Goal: Task Accomplishment & Management: Manage account settings

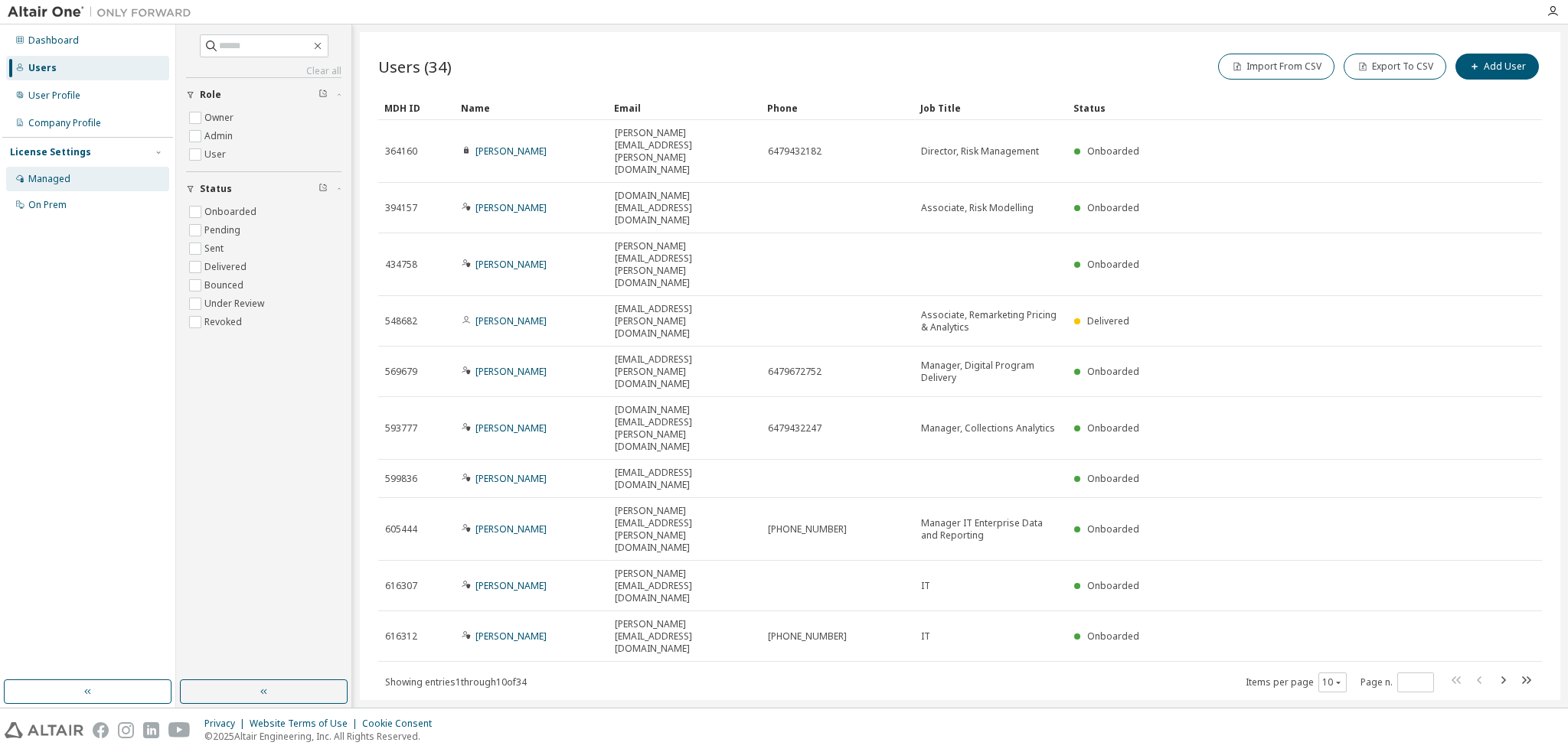
click at [115, 181] on div "Managed" at bounding box center [87, 179] width 163 height 25
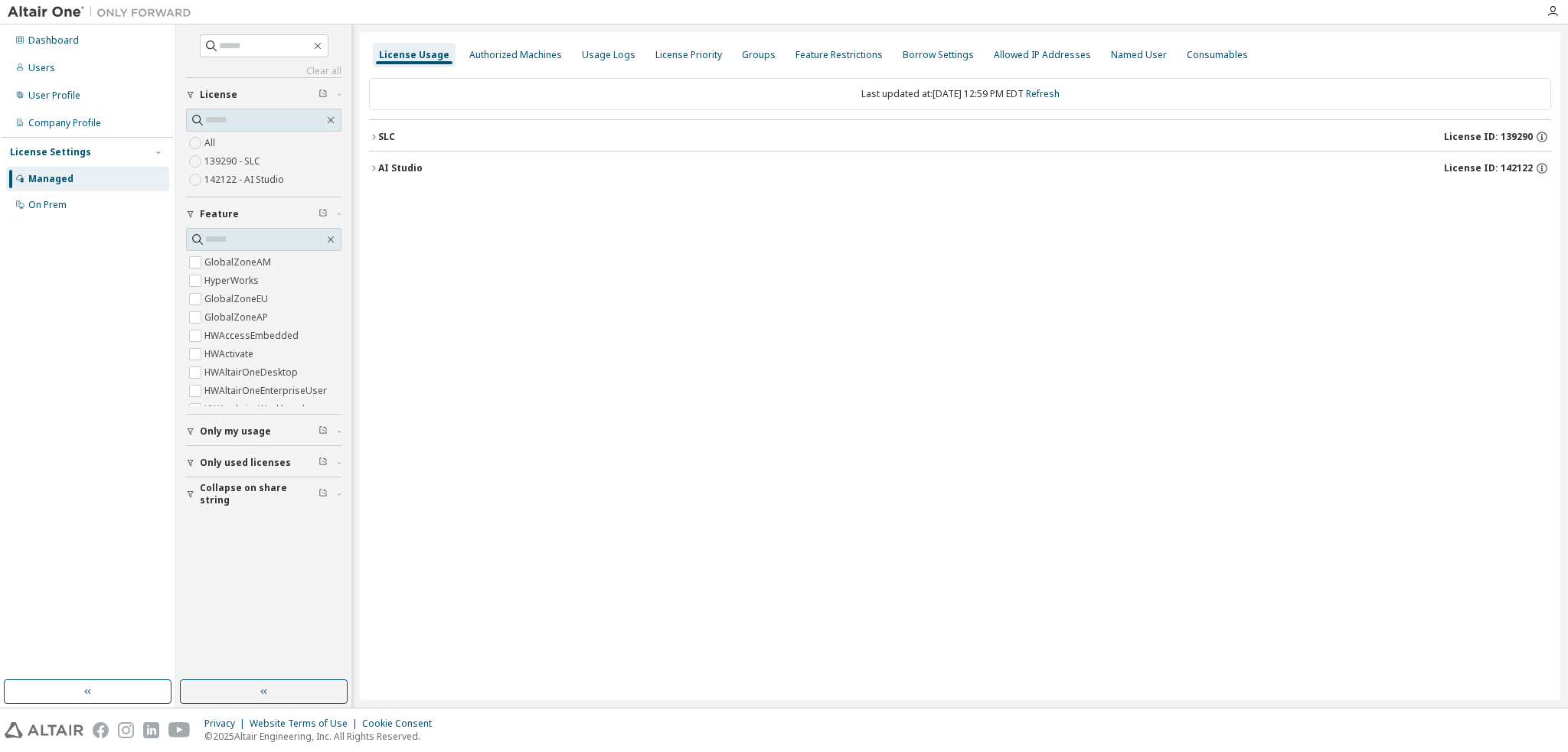
click at [373, 139] on icon "button" at bounding box center [374, 137] width 10 height 10
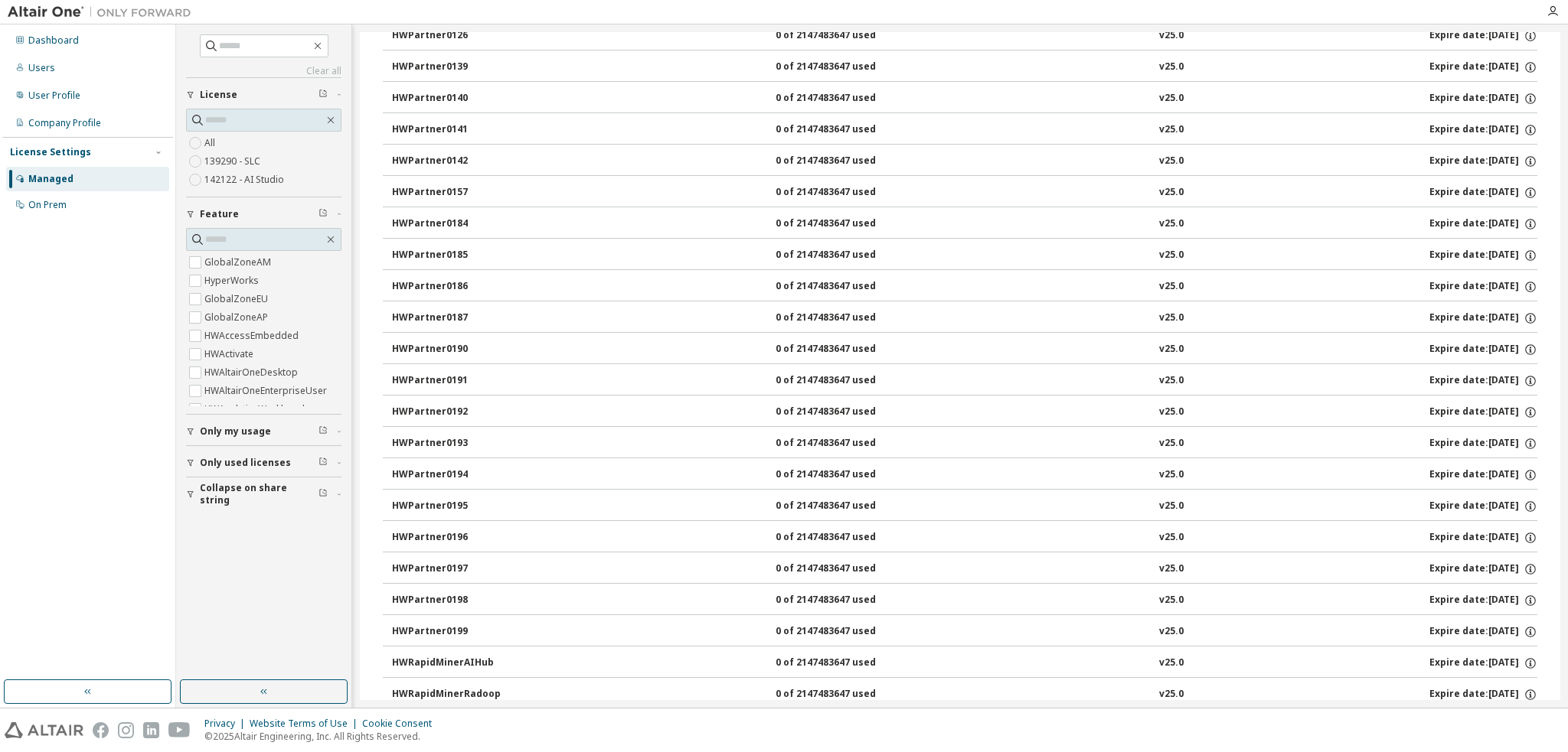
scroll to position [1974, 0]
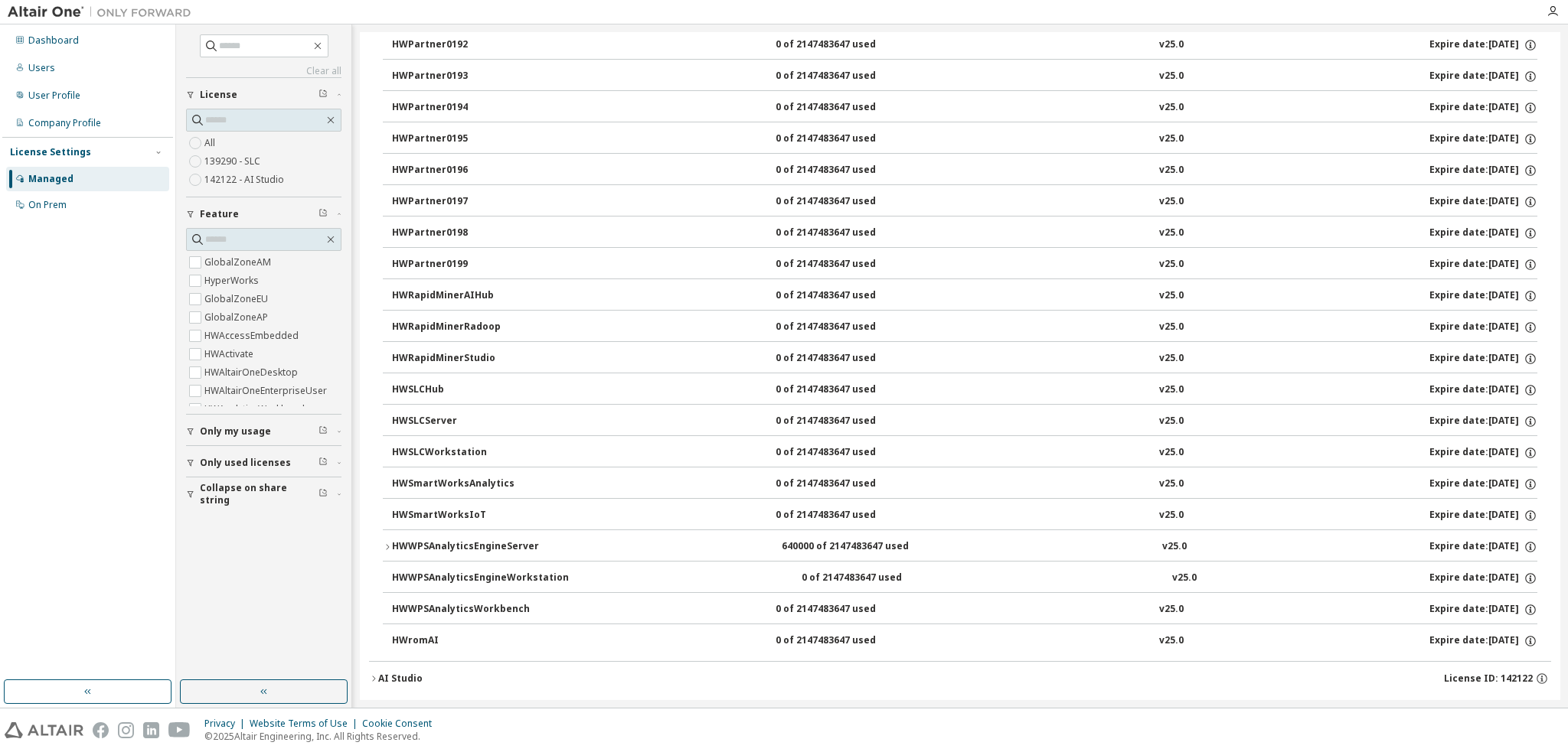
click at [373, 674] on icon "button" at bounding box center [374, 679] width 10 height 10
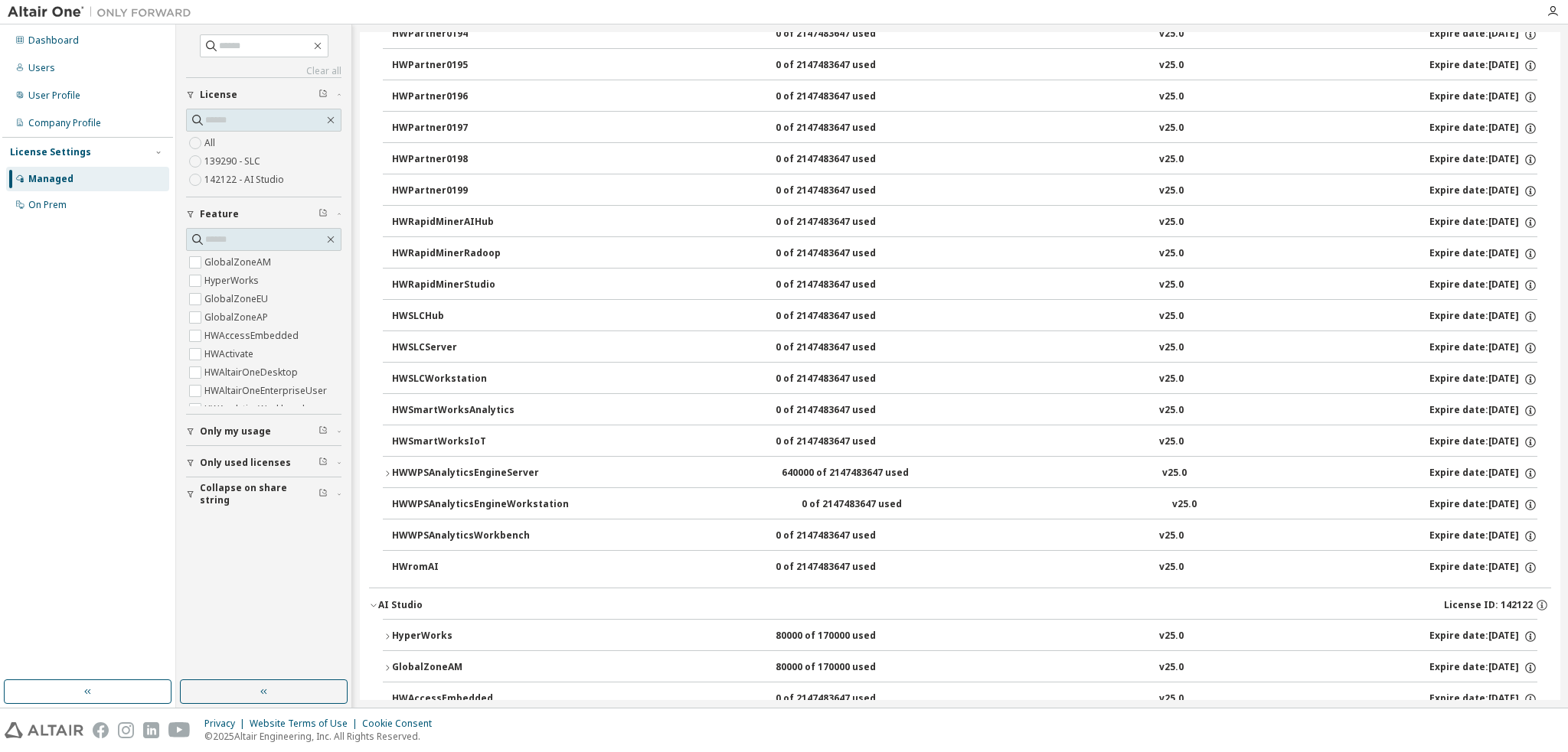
scroll to position [2051, 0]
drag, startPoint x: 60, startPoint y: 44, endPoint x: 41, endPoint y: 403, distance: 359.5
click at [41, 403] on div "Dashboard Users User Profile Company Profile License Settings Managed On Prem" at bounding box center [87, 352] width 170 height 651
click at [58, 48] on div "Dashboard" at bounding box center [87, 41] width 163 height 25
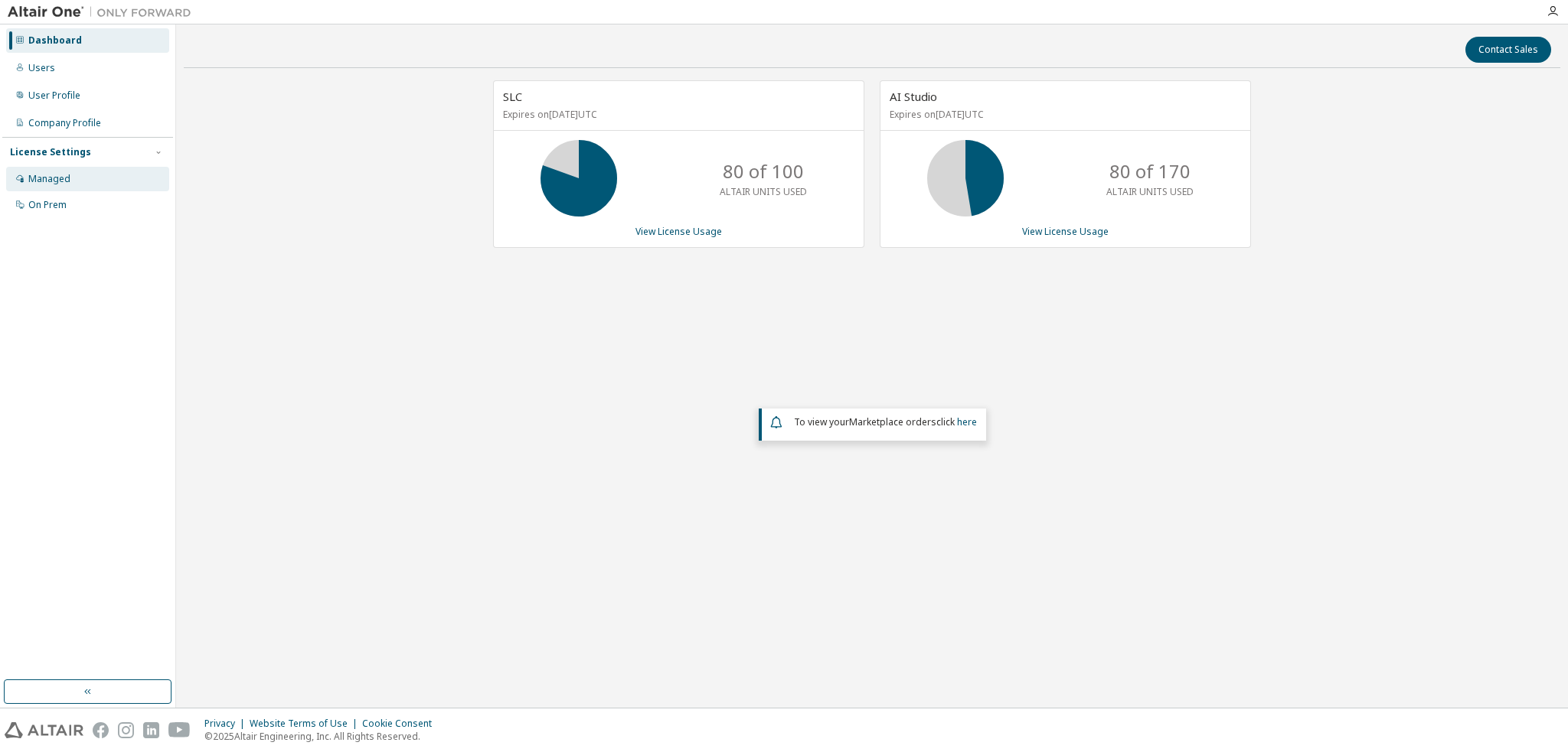
click at [51, 181] on div "Managed" at bounding box center [50, 179] width 42 height 12
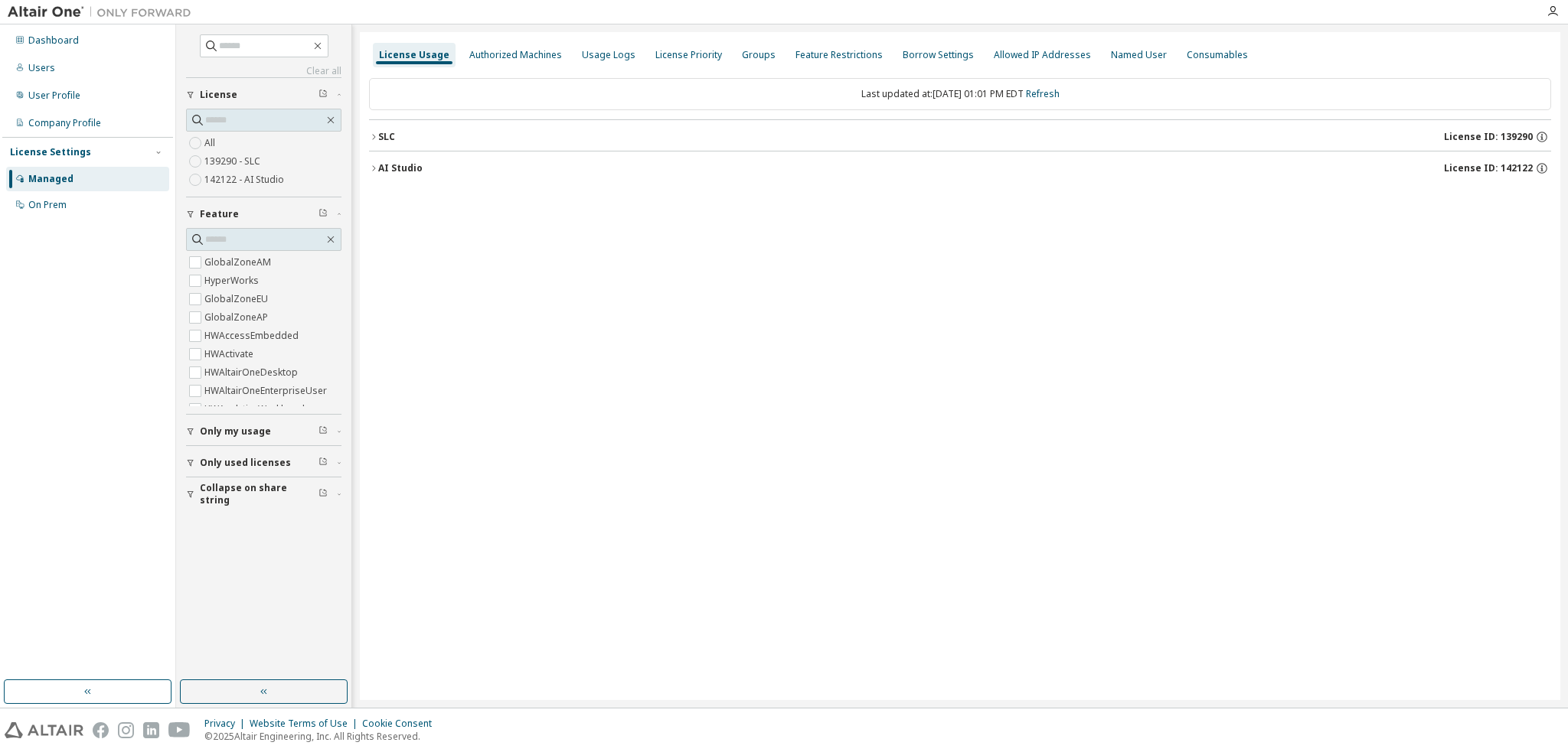
click at [376, 135] on icon "button" at bounding box center [374, 137] width 10 height 10
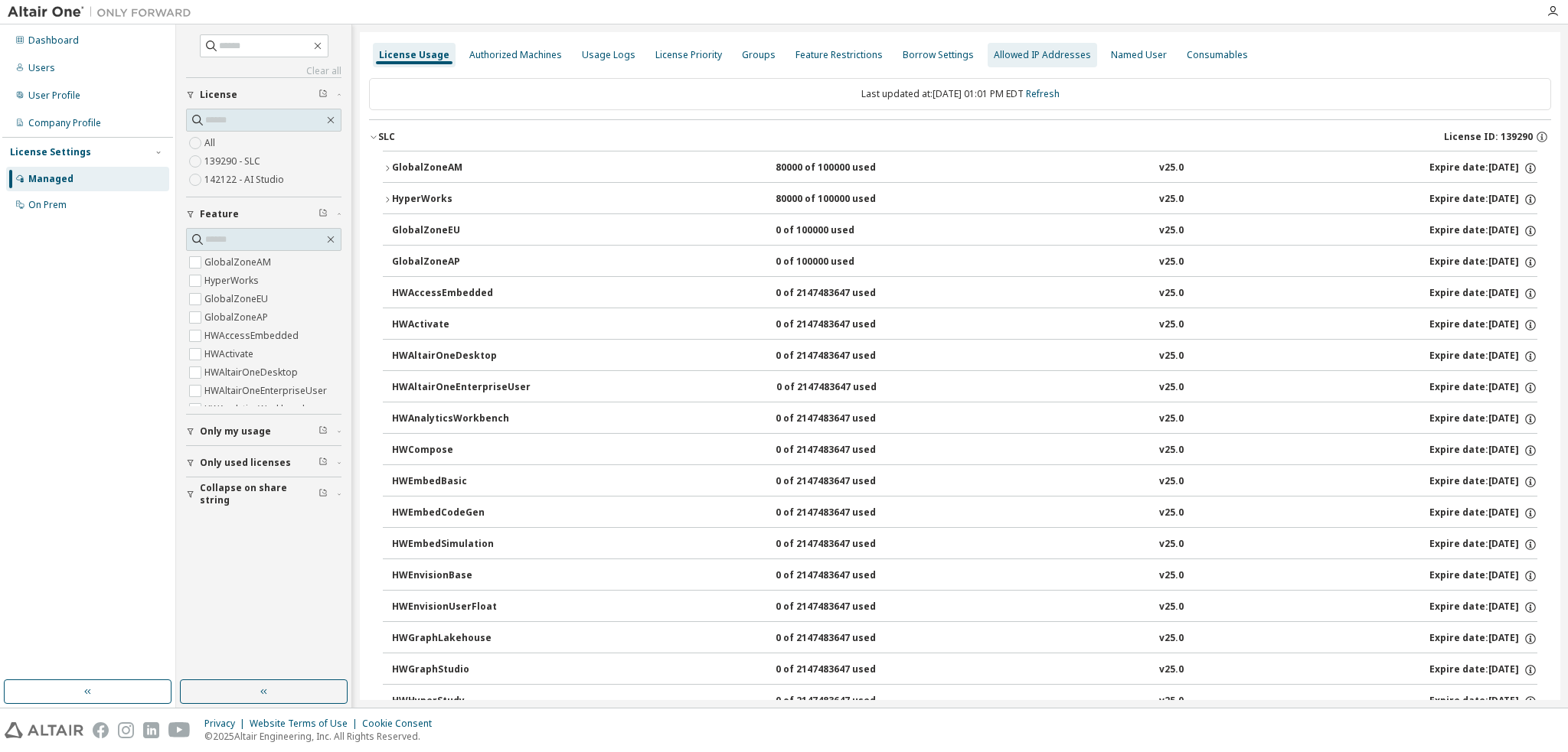
click at [1053, 49] on div "Allowed IP Addresses" at bounding box center [1042, 54] width 97 height 12
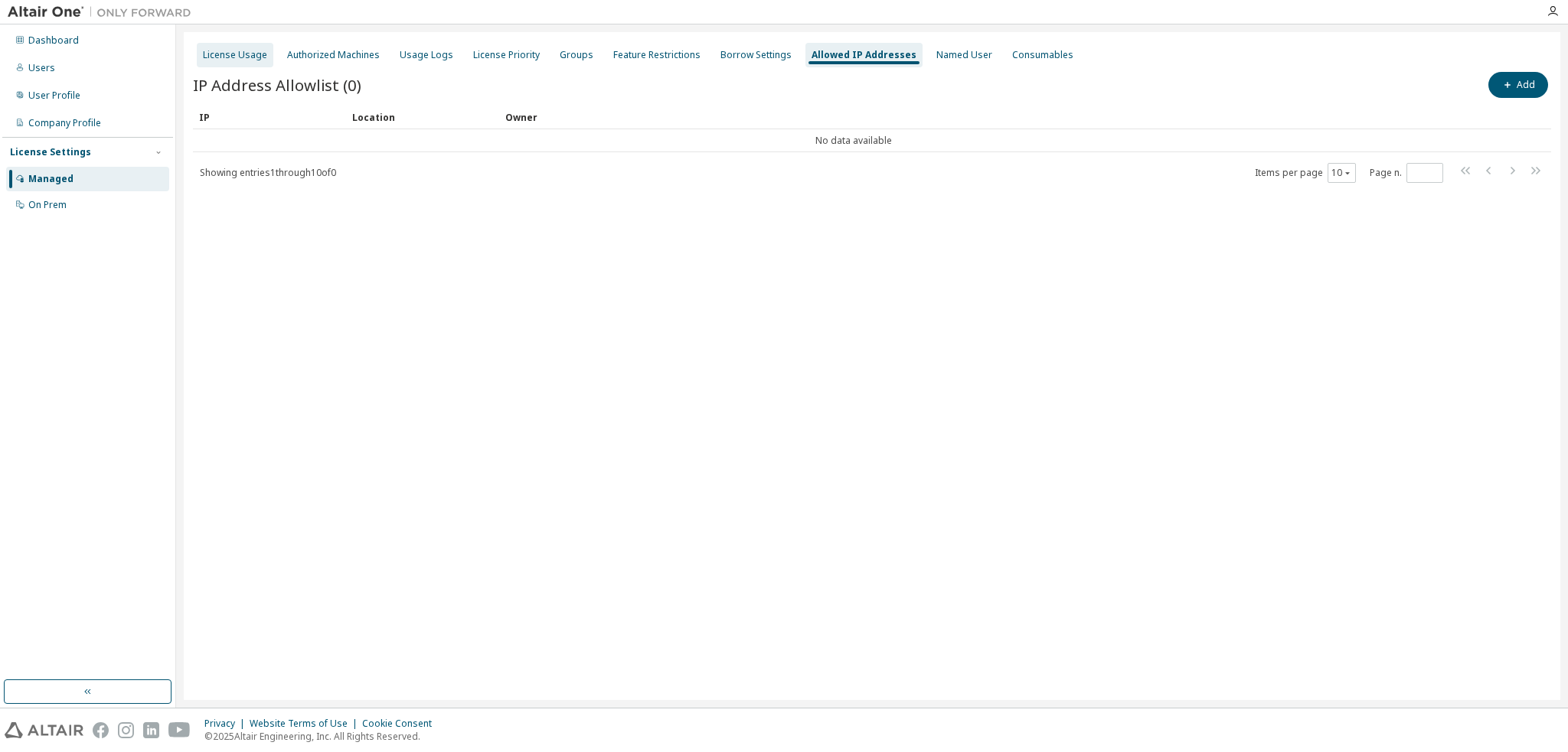
click at [227, 61] on div "License Usage" at bounding box center [235, 55] width 76 height 25
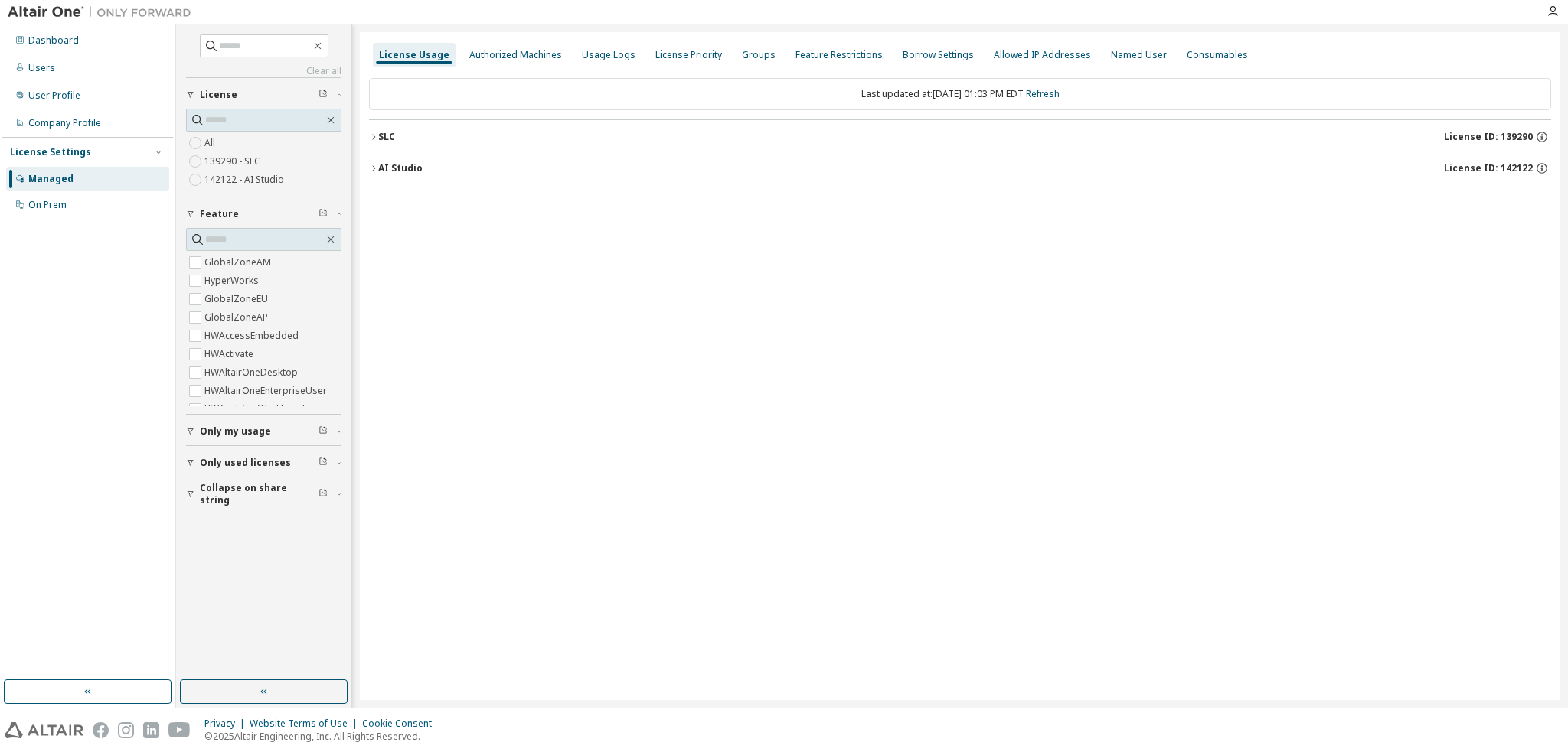
click at [257, 162] on label "139290 - SLC" at bounding box center [234, 161] width 59 height 18
click at [380, 147] on button "SLC License ID: 139290" at bounding box center [960, 136] width 1181 height 33
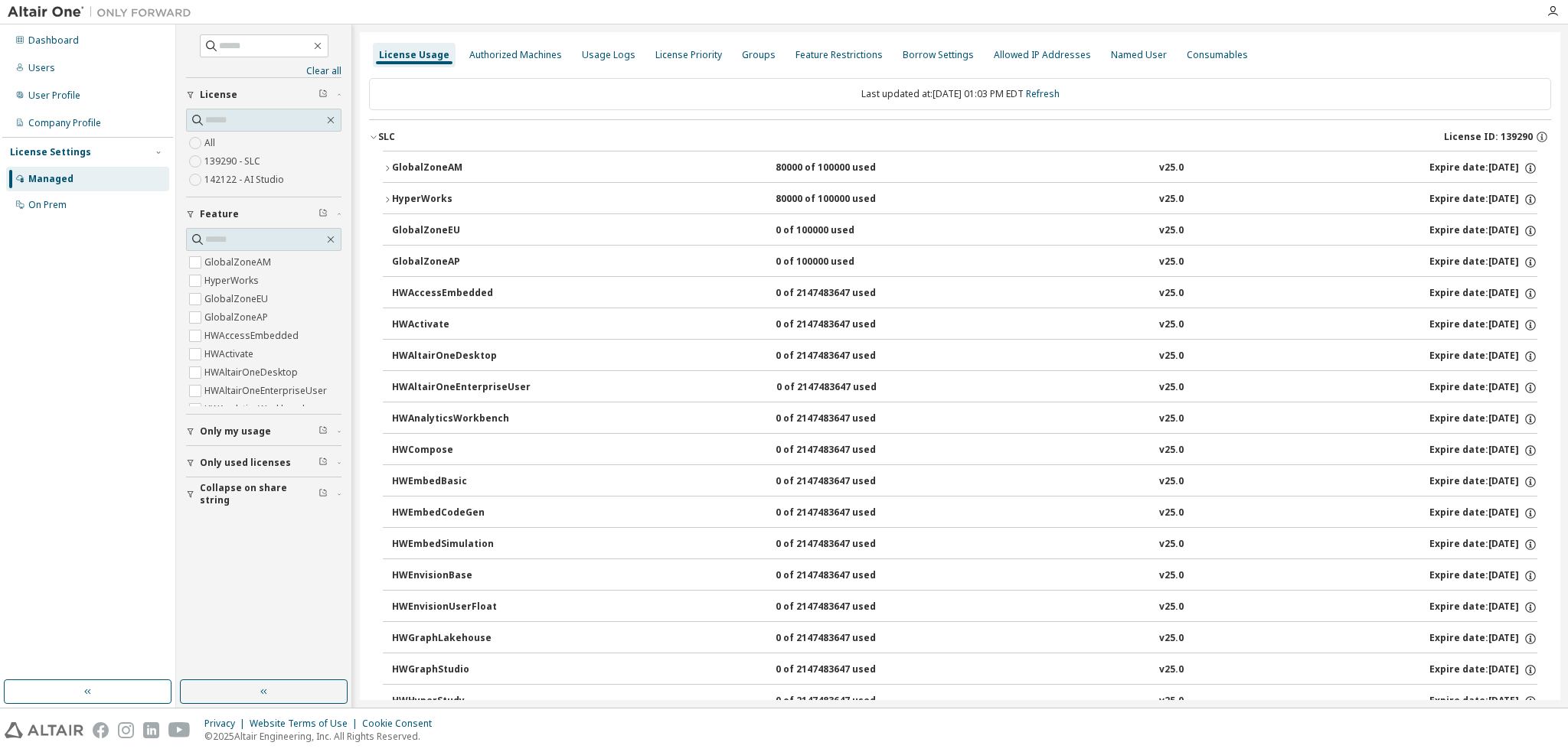
click at [424, 159] on button "GlobalZoneAM 80000 of 100000 used v25.0 Expire date: 2026-03-02" at bounding box center [960, 168] width 1154 height 33
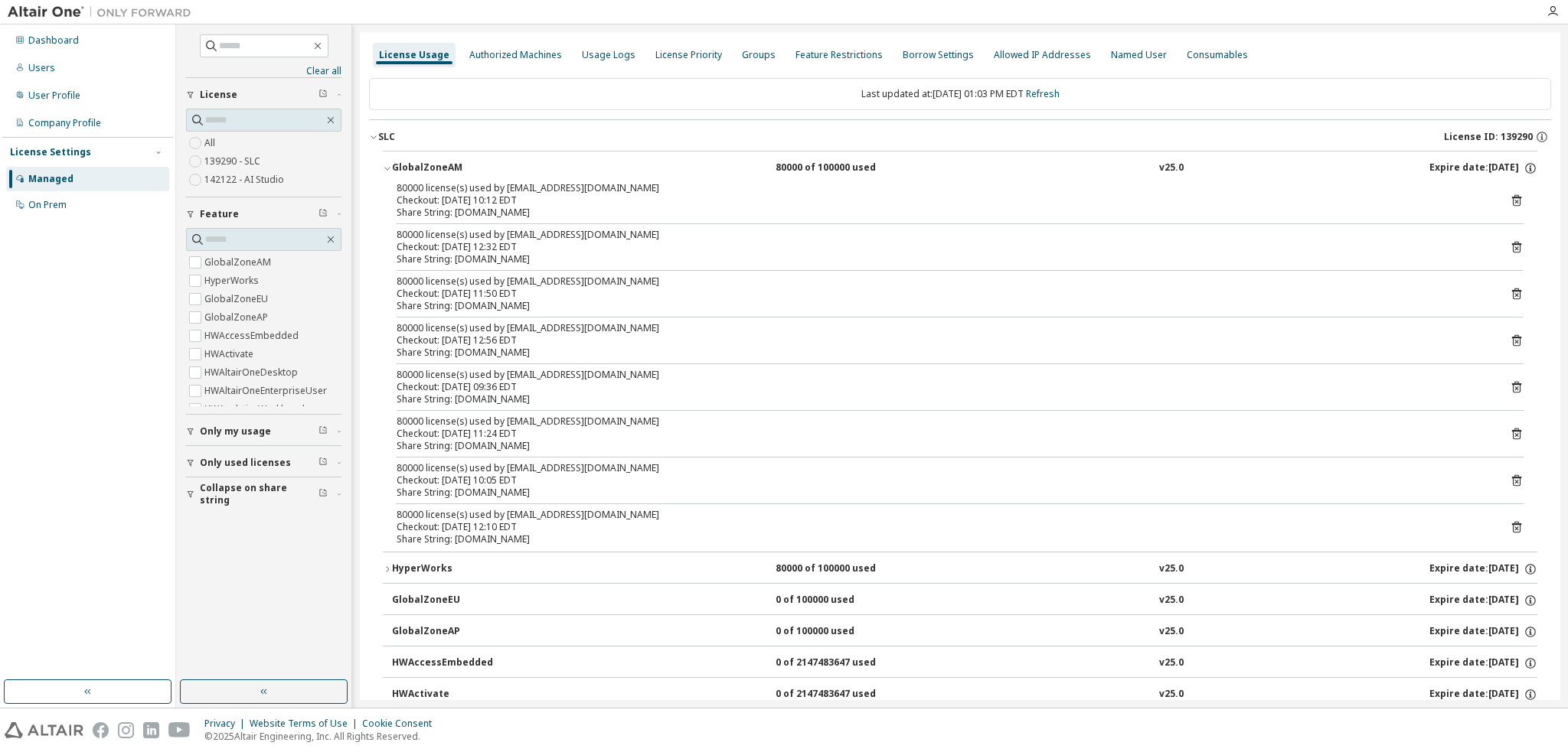
click at [30, 80] on div "Dashboard Users User Profile Company Profile License Settings Managed On Prem" at bounding box center [87, 123] width 170 height 192
click at [40, 71] on div "Users" at bounding box center [42, 68] width 27 height 12
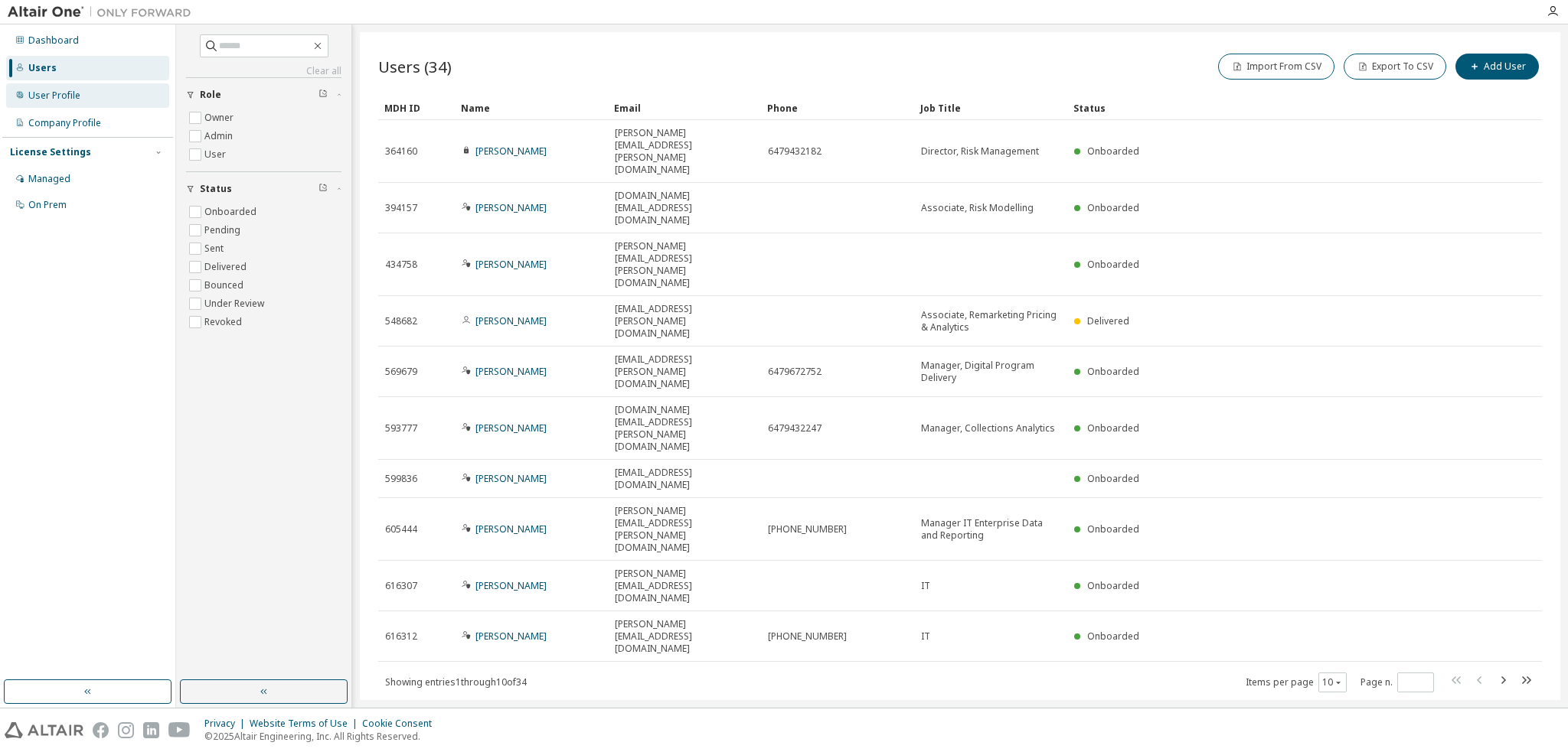
click at [118, 100] on div "User Profile" at bounding box center [87, 96] width 163 height 25
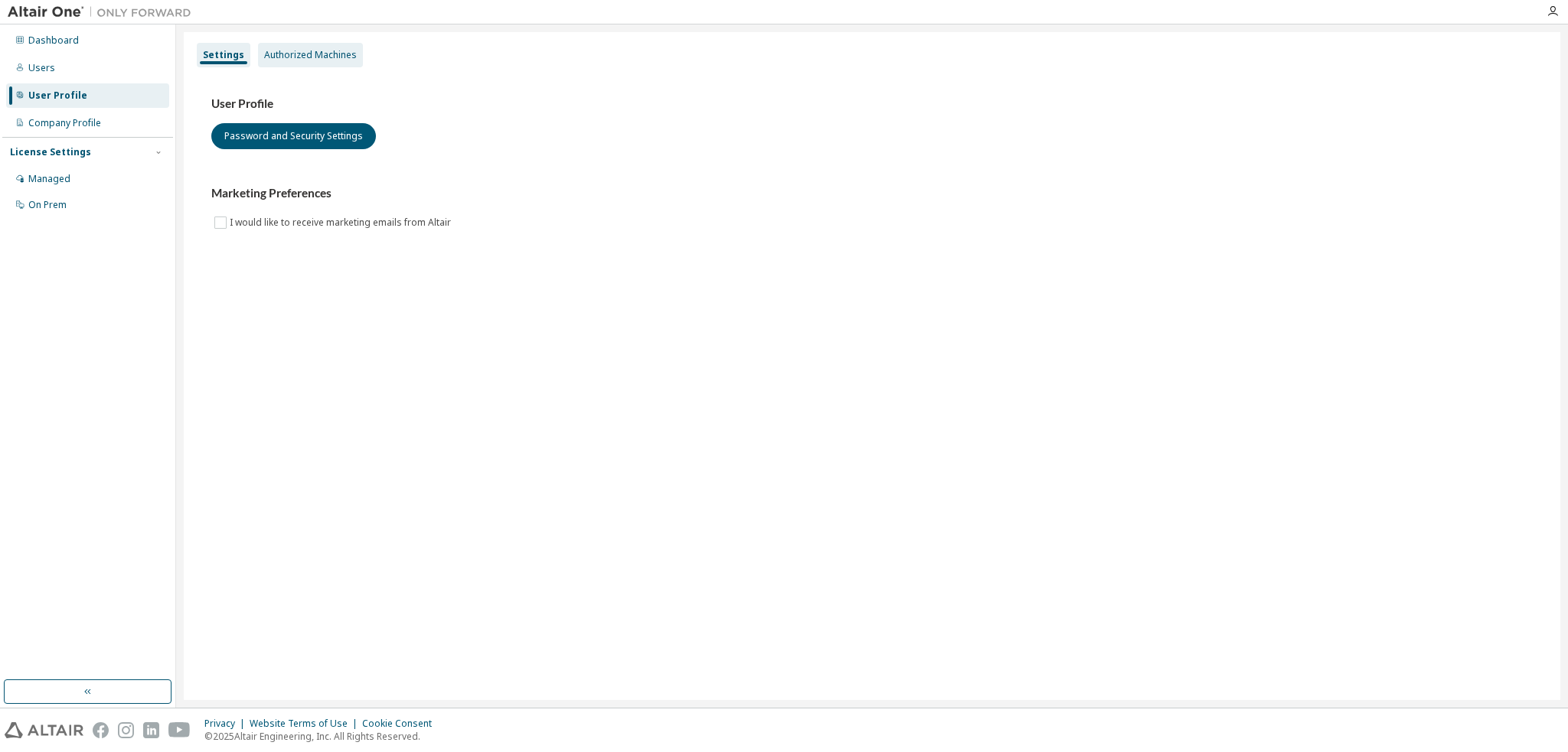
click at [267, 57] on div "Authorized Machines" at bounding box center [309, 54] width 92 height 12
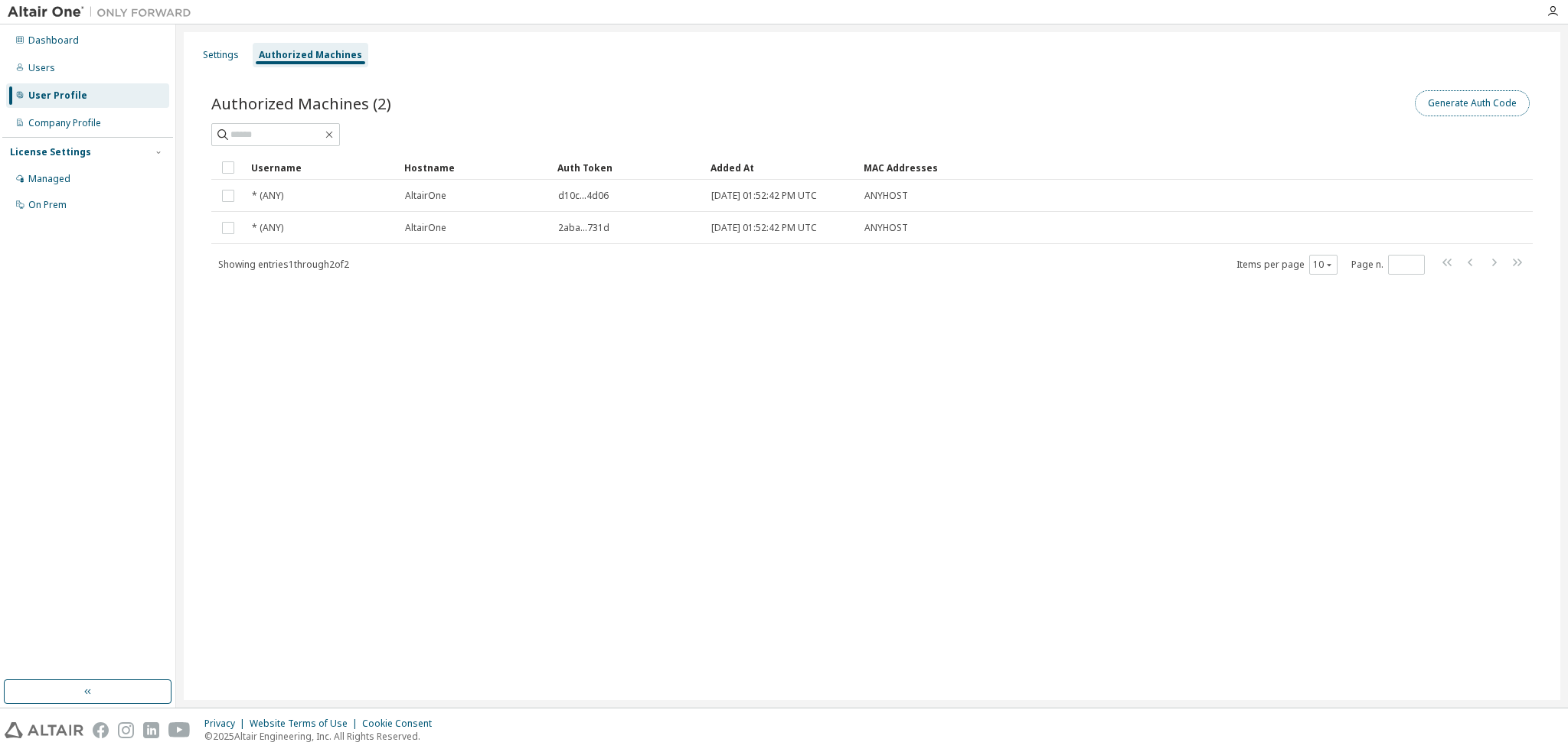
click at [1451, 99] on button "Generate Auth Code" at bounding box center [1472, 103] width 115 height 26
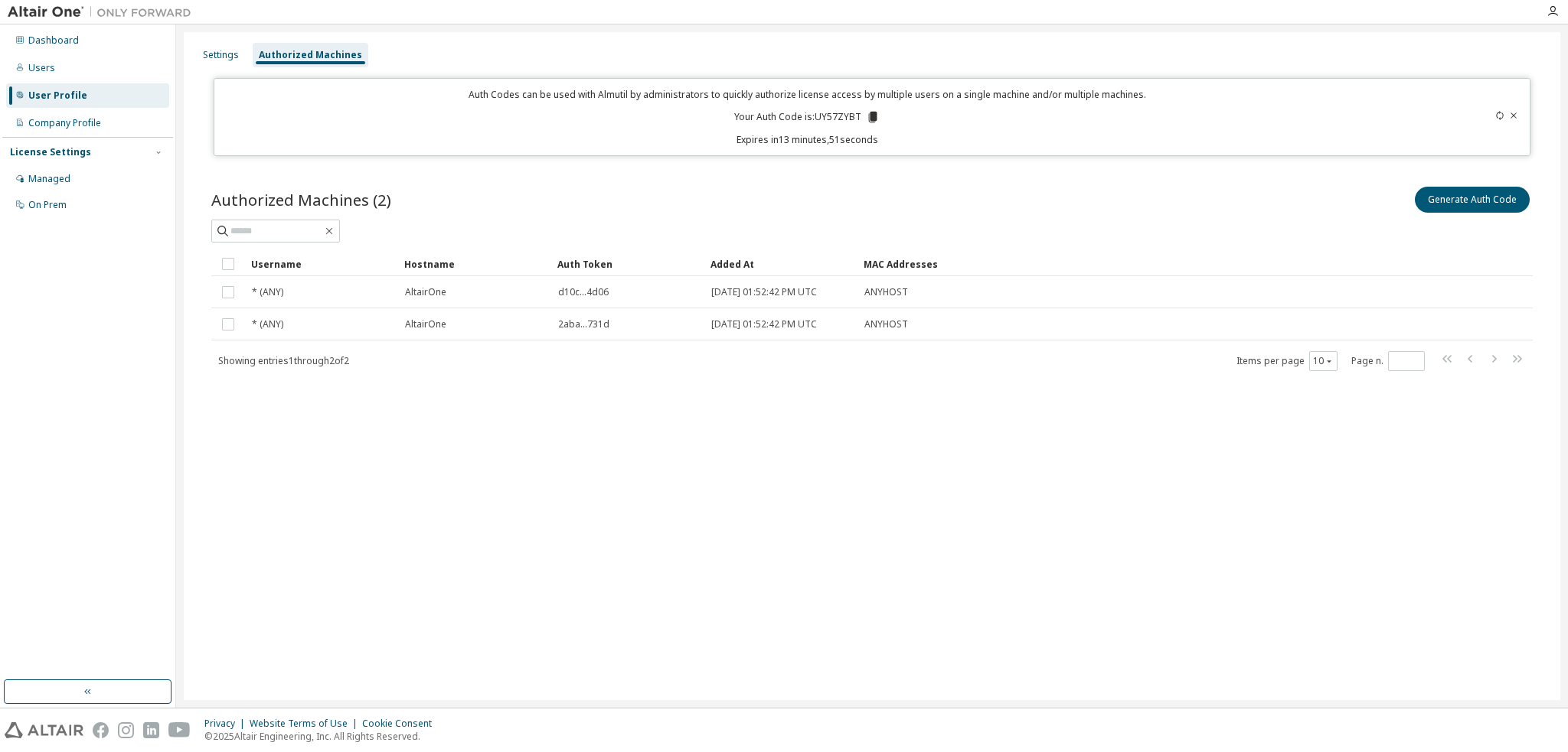
click at [1516, 115] on icon at bounding box center [1514, 116] width 10 height 10
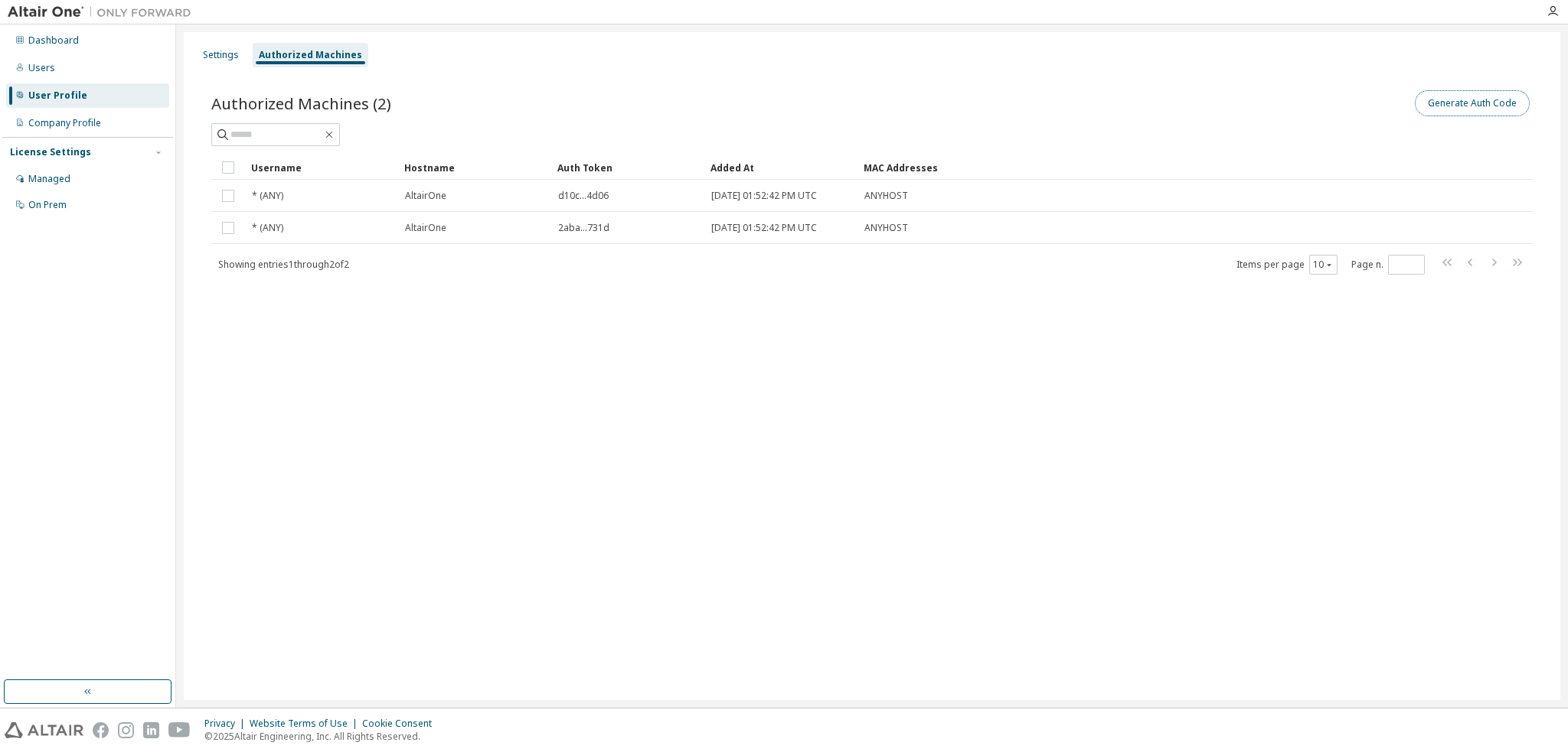
click at [1470, 104] on button "Generate Auth Code" at bounding box center [1472, 103] width 115 height 26
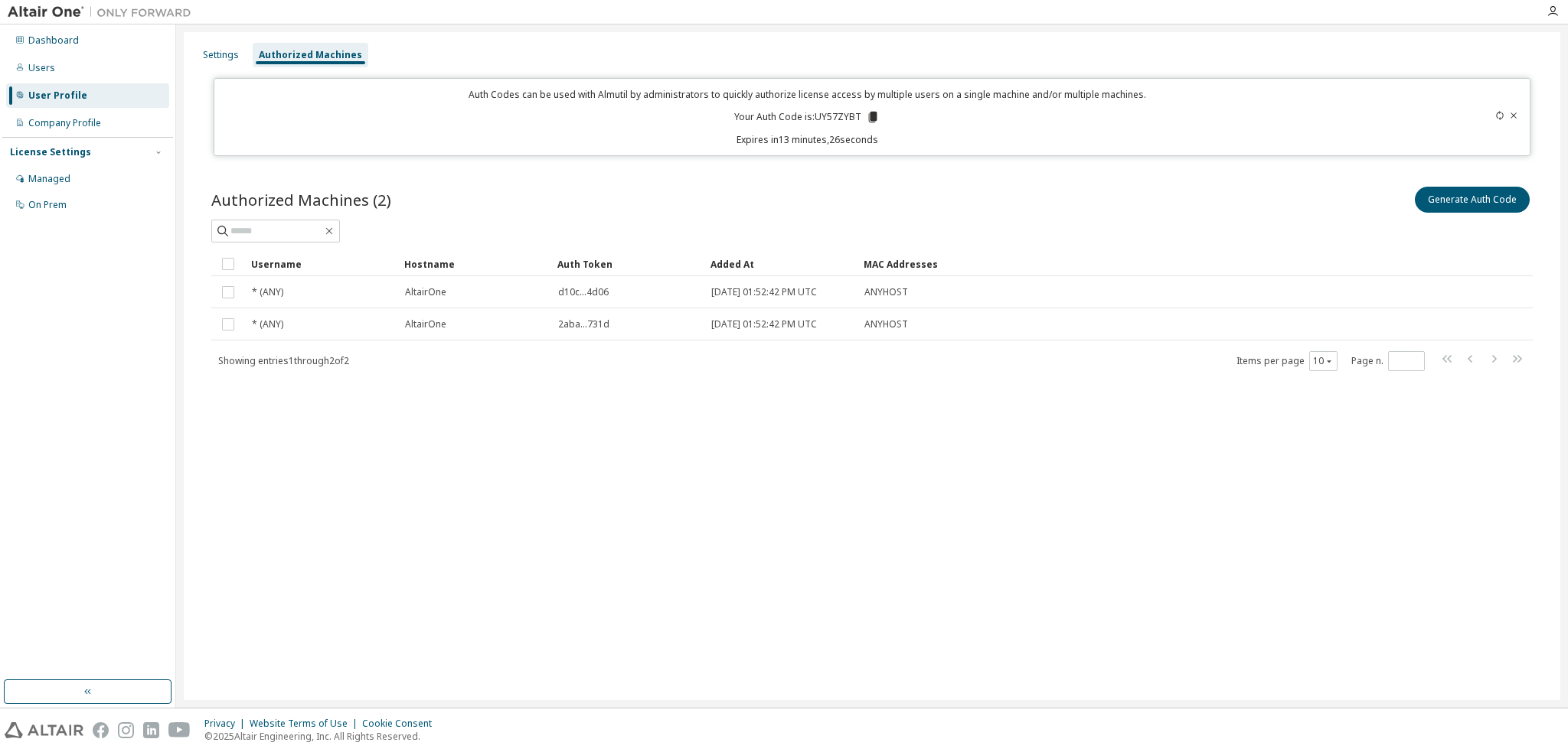
click at [862, 396] on div "Authorized Machines (2) Generate Auth Code Clear Load Save Save As Field Operat…" at bounding box center [872, 288] width 1358 height 247
click at [93, 182] on div "Managed" at bounding box center [87, 179] width 163 height 25
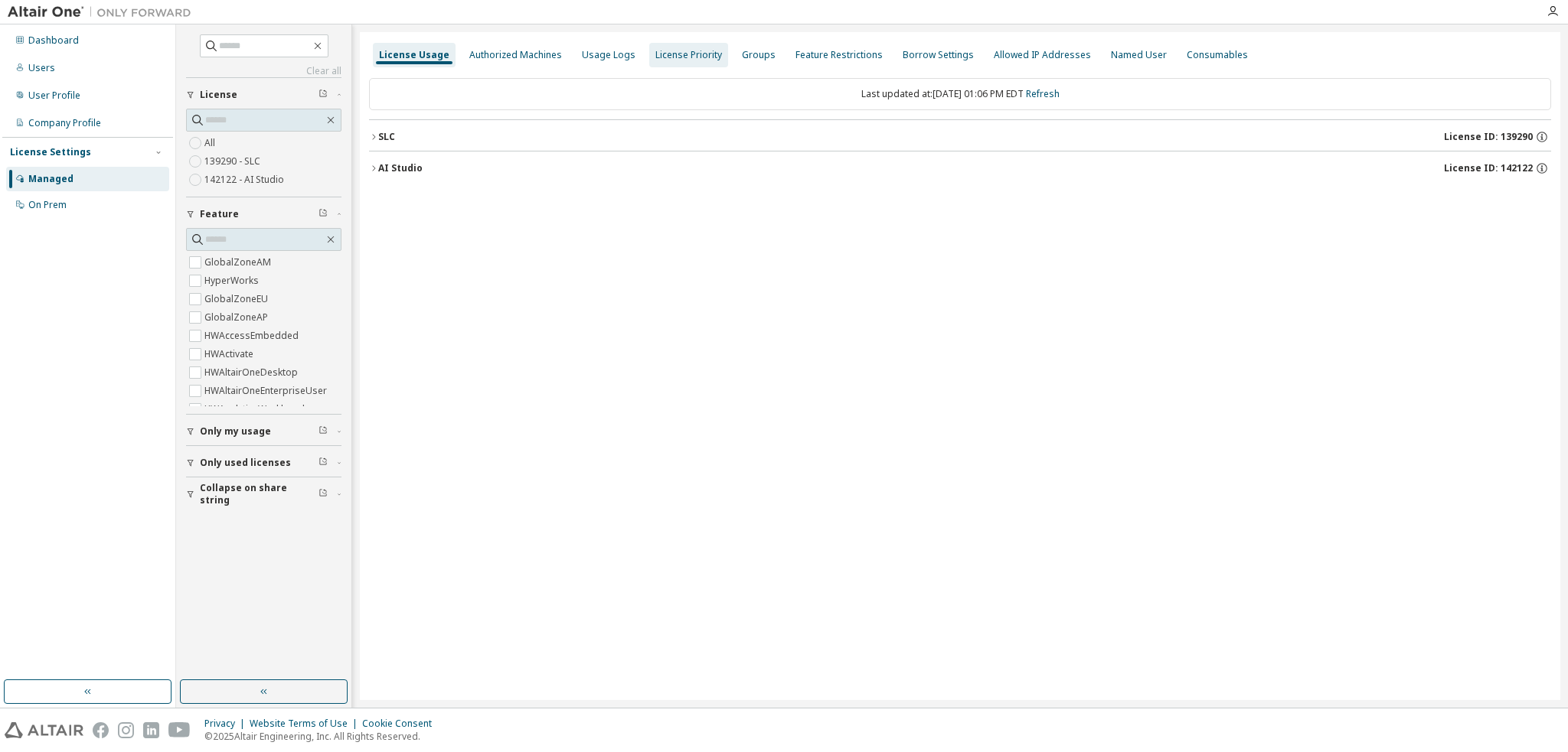
click at [506, 62] on div "Authorized Machines" at bounding box center [515, 55] width 105 height 25
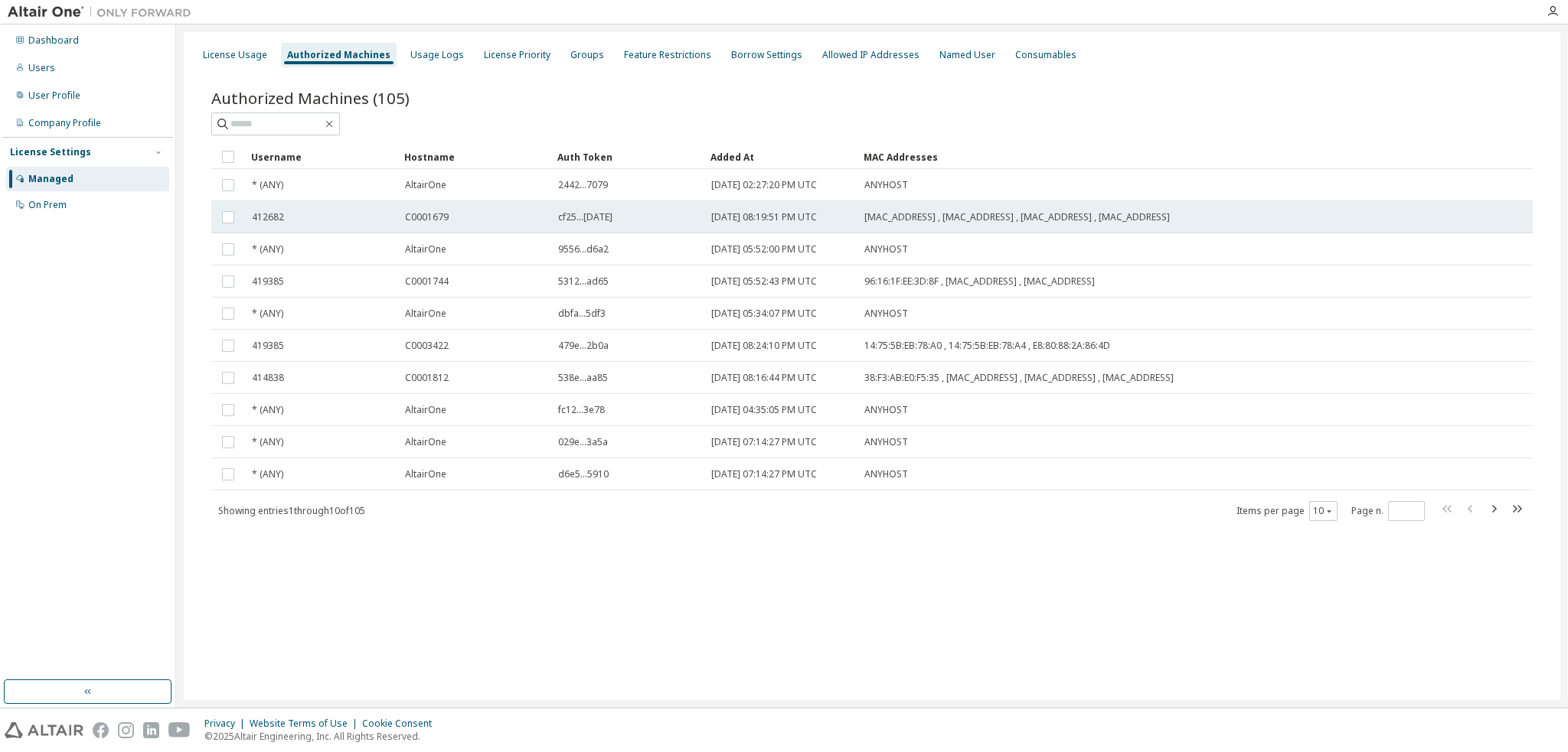
drag, startPoint x: 865, startPoint y: 211, endPoint x: 1199, endPoint y: 217, distance: 334.1
click at [1199, 217] on div "E8:6A:64:5D:1B:E2 , 98:3B:8F:11:3A:91 , 98:3B:8F:11:3A:95 , 02:50:41:00:00:01" at bounding box center [1118, 217] width 506 height 12
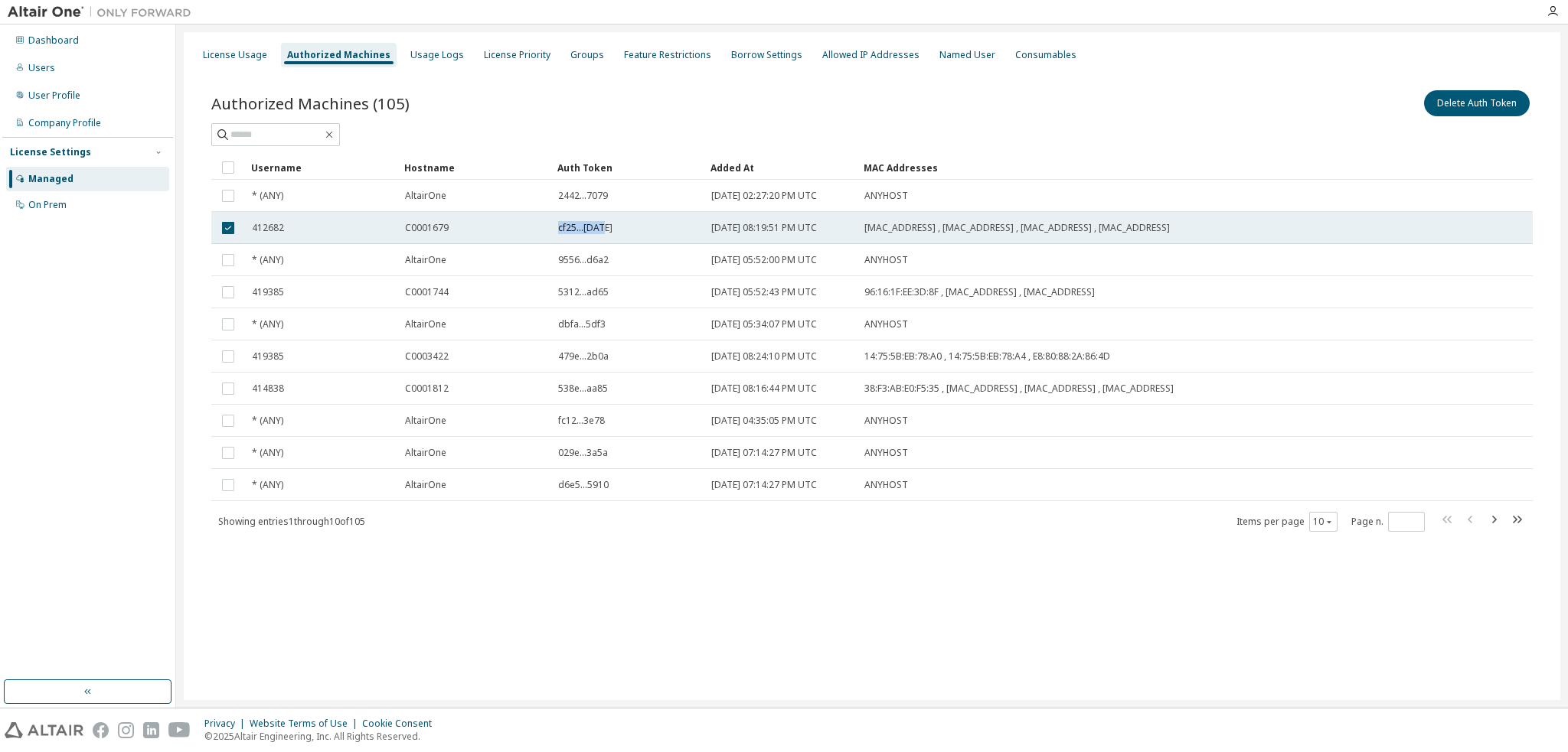
drag, startPoint x: 548, startPoint y: 228, endPoint x: 623, endPoint y: 228, distance: 75.0
click at [623, 228] on tr "412682 C0001679 cf25...1dec 2023-05-05 08:19:51 PM UTC E8:6A:64:5D:1B:E2 , 98:3…" at bounding box center [872, 228] width 1321 height 32
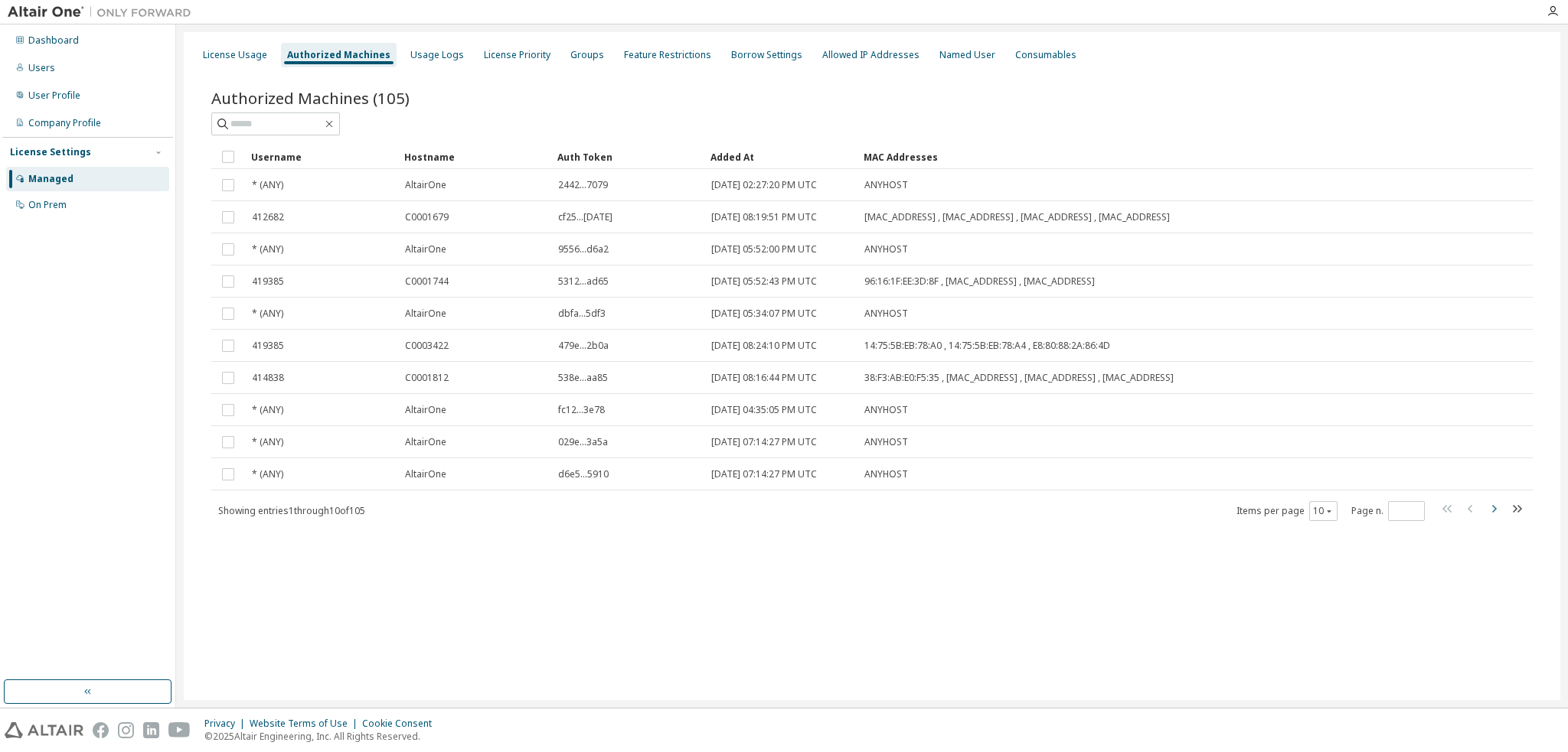
click at [1498, 506] on icon "button" at bounding box center [1493, 508] width 18 height 18
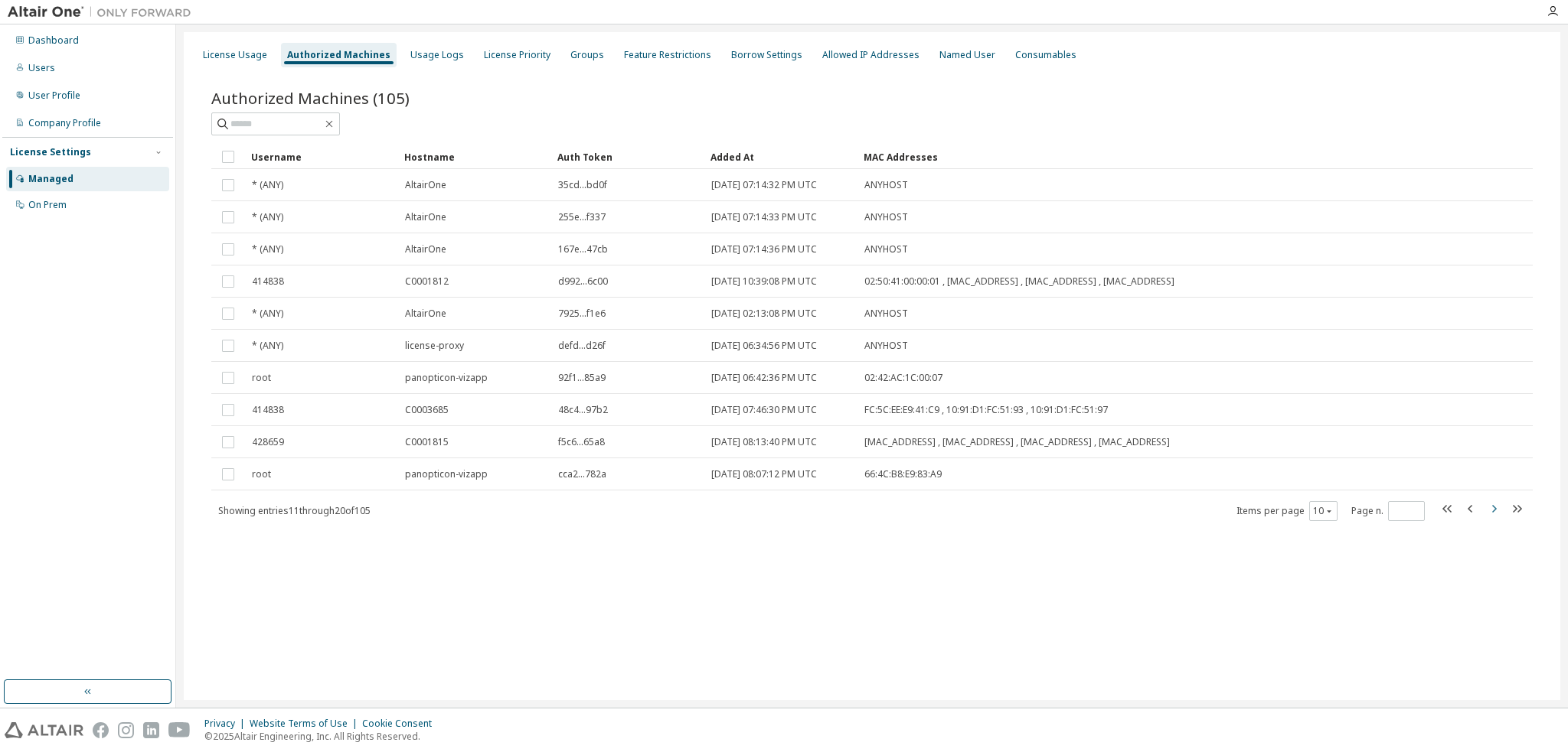
click at [1485, 510] on icon "button" at bounding box center [1493, 508] width 18 height 18
type input "*"
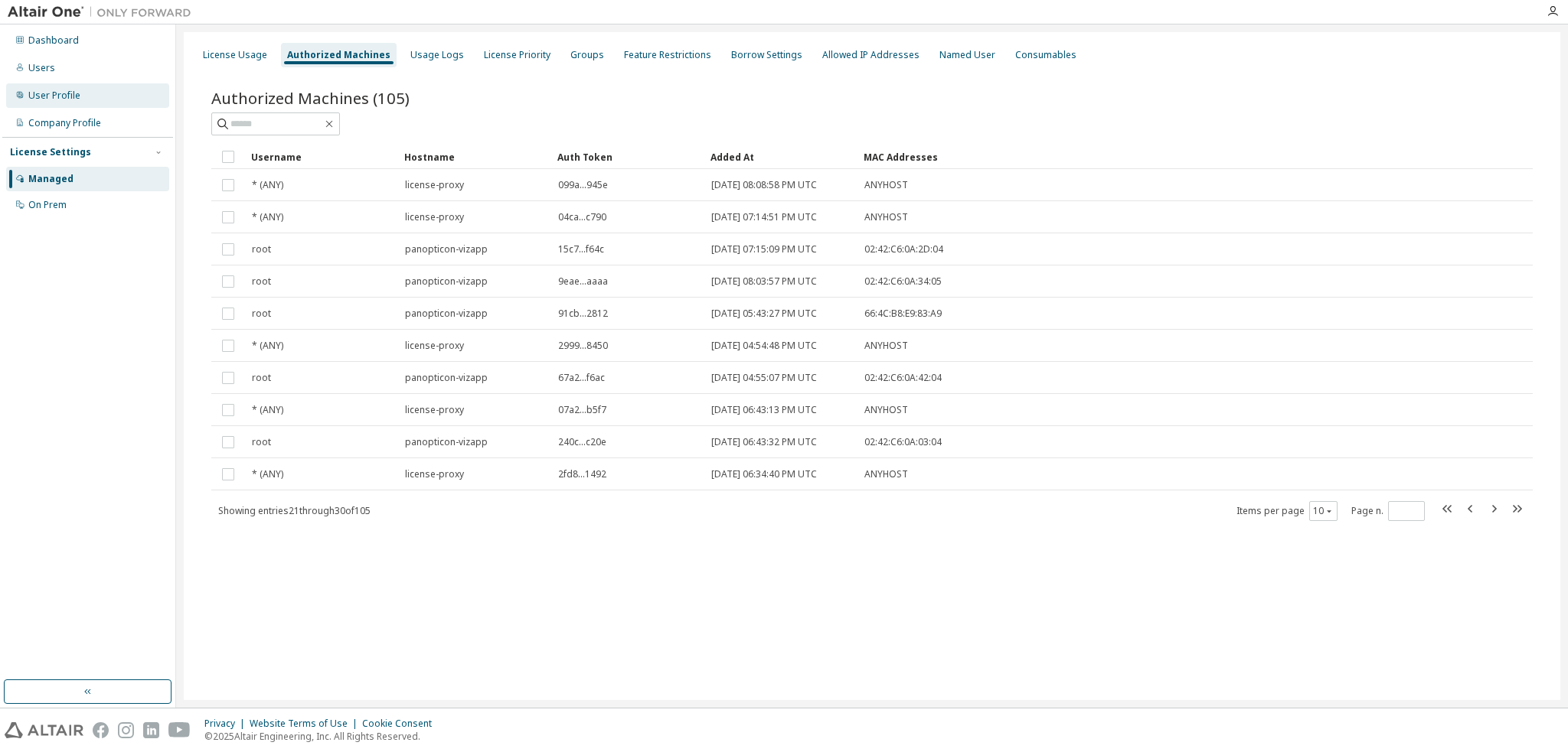
click at [89, 92] on div "User Profile" at bounding box center [87, 96] width 163 height 25
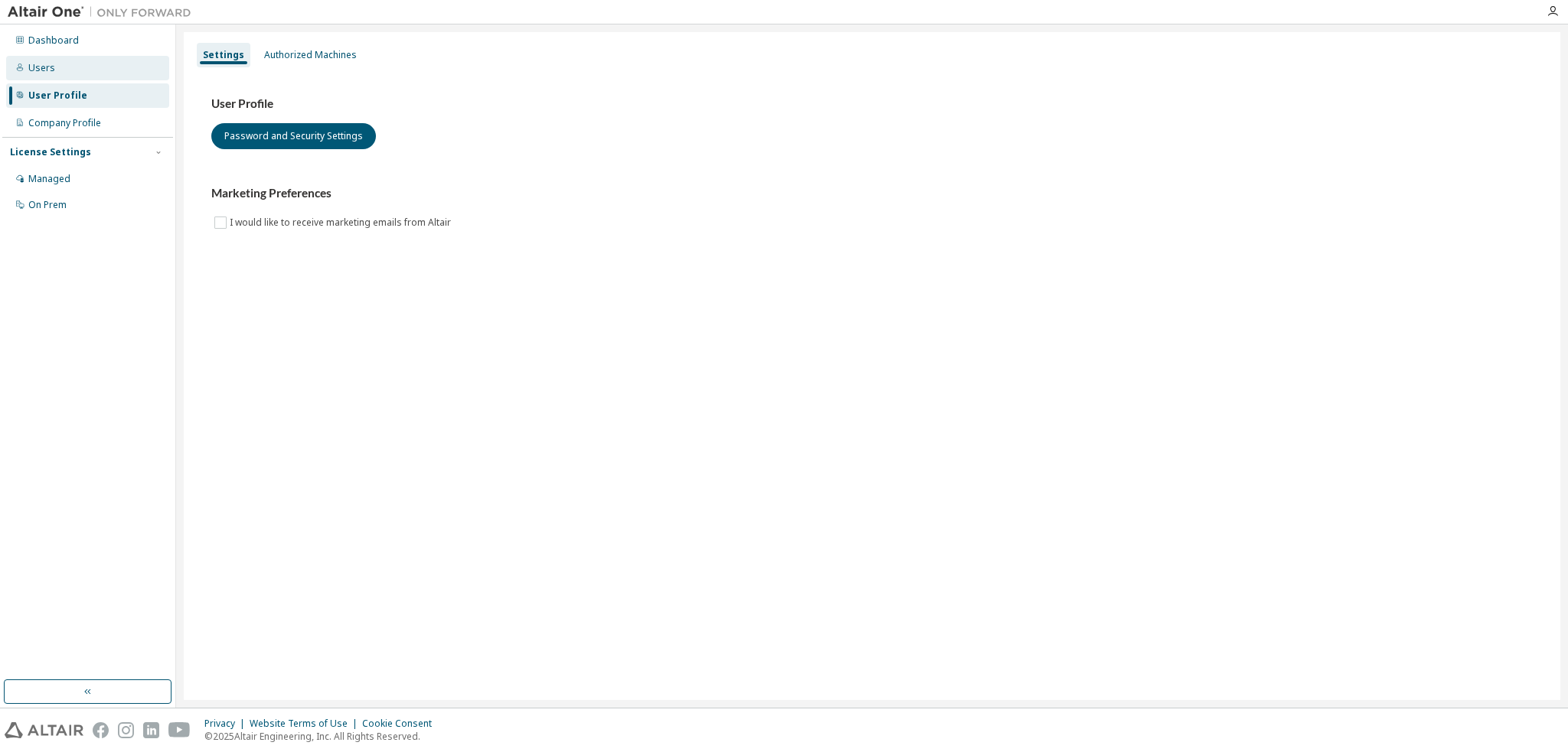
click at [95, 72] on div "Users" at bounding box center [87, 69] width 163 height 25
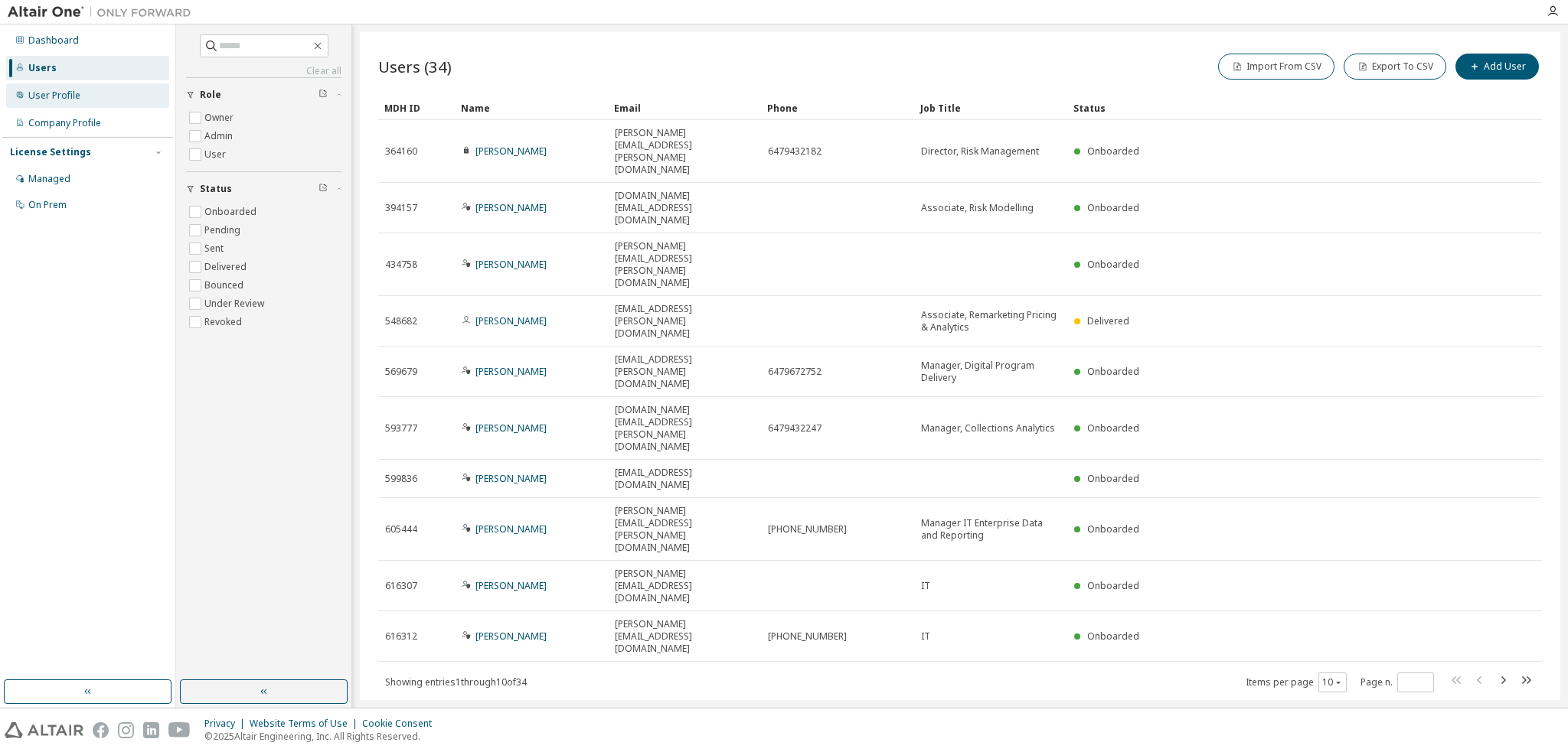
click at [81, 88] on div "User Profile" at bounding box center [87, 96] width 163 height 25
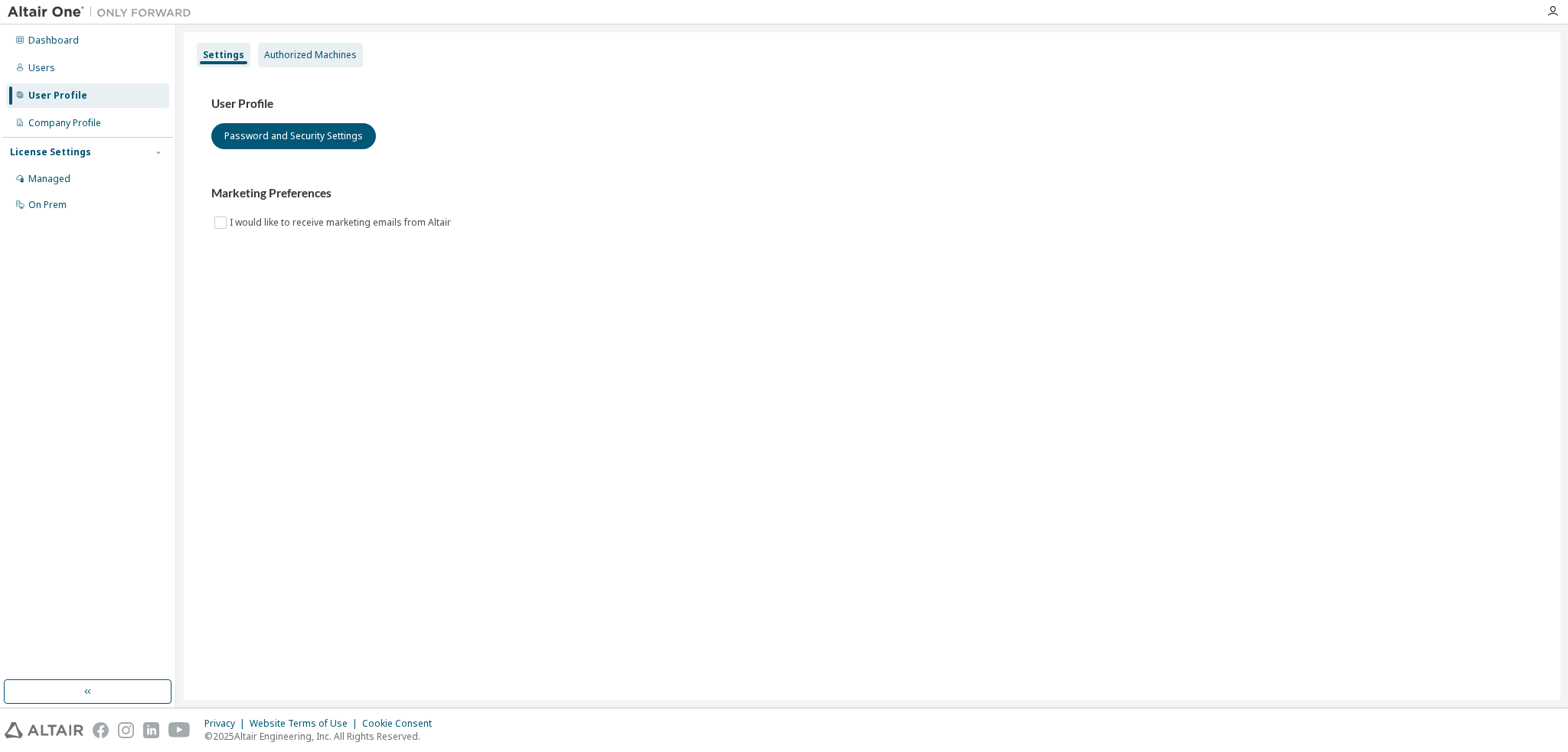
click at [314, 59] on div "Authorized Machines" at bounding box center [309, 54] width 92 height 12
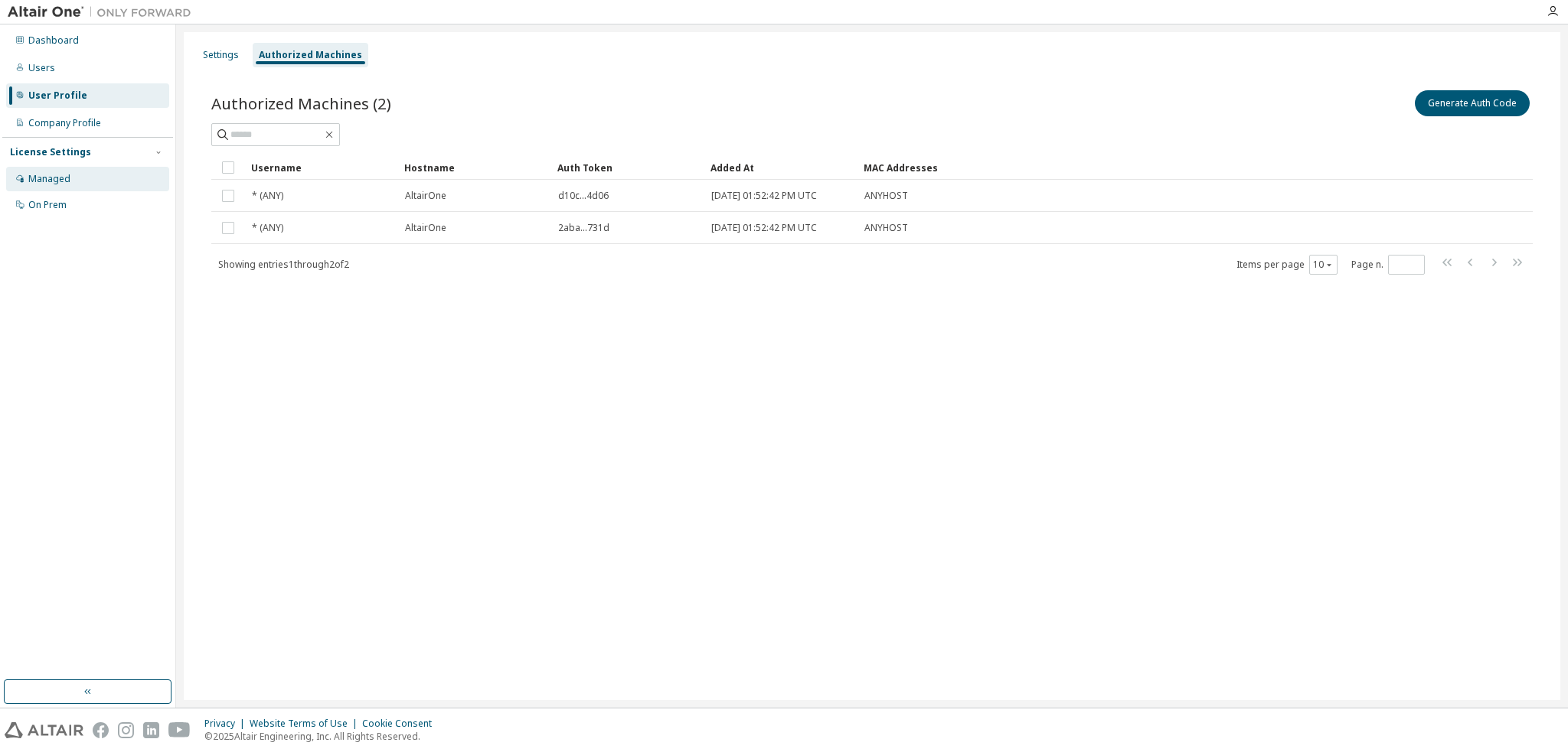
click at [52, 181] on div "Managed" at bounding box center [50, 179] width 42 height 12
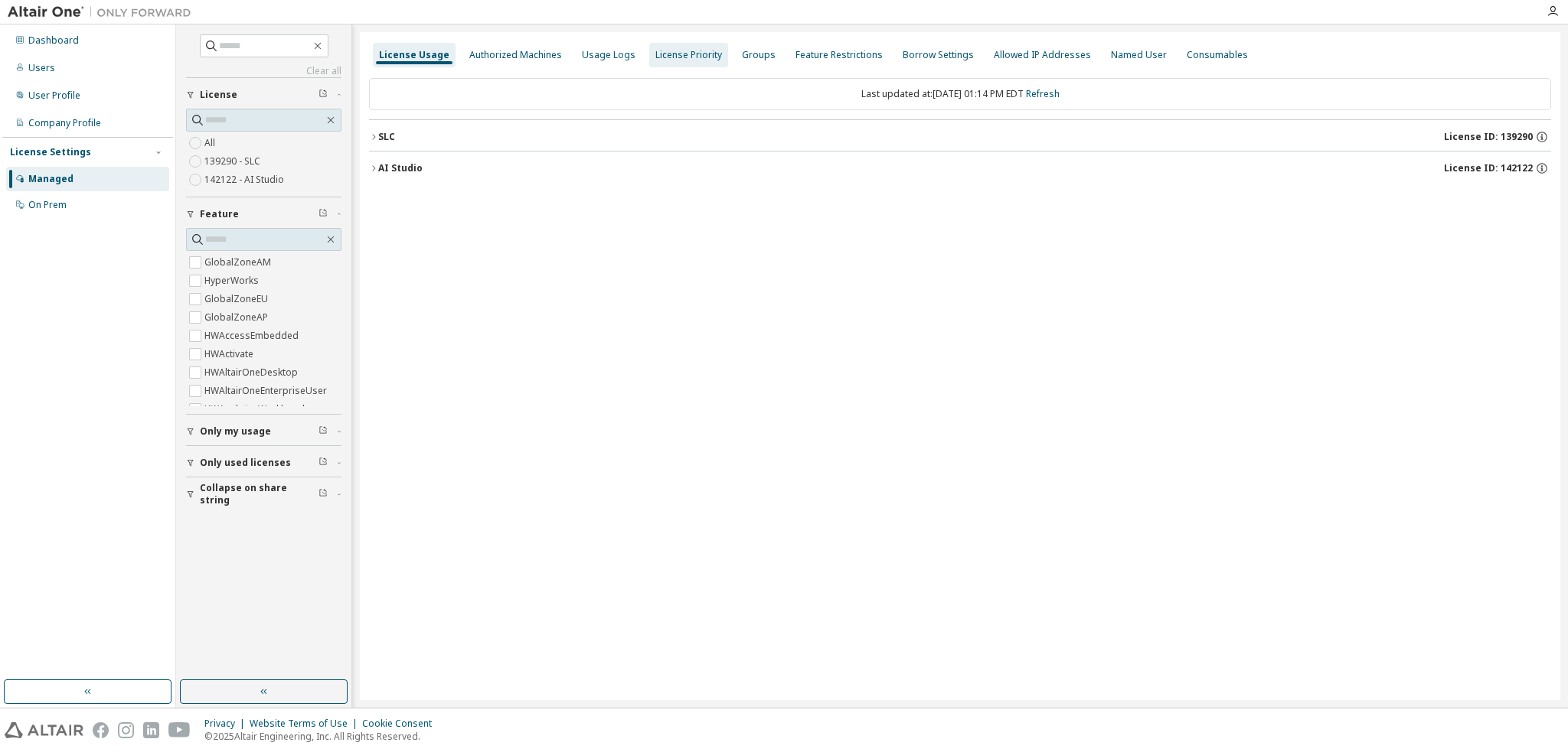
click at [668, 60] on div "License Priority" at bounding box center [688, 54] width 67 height 12
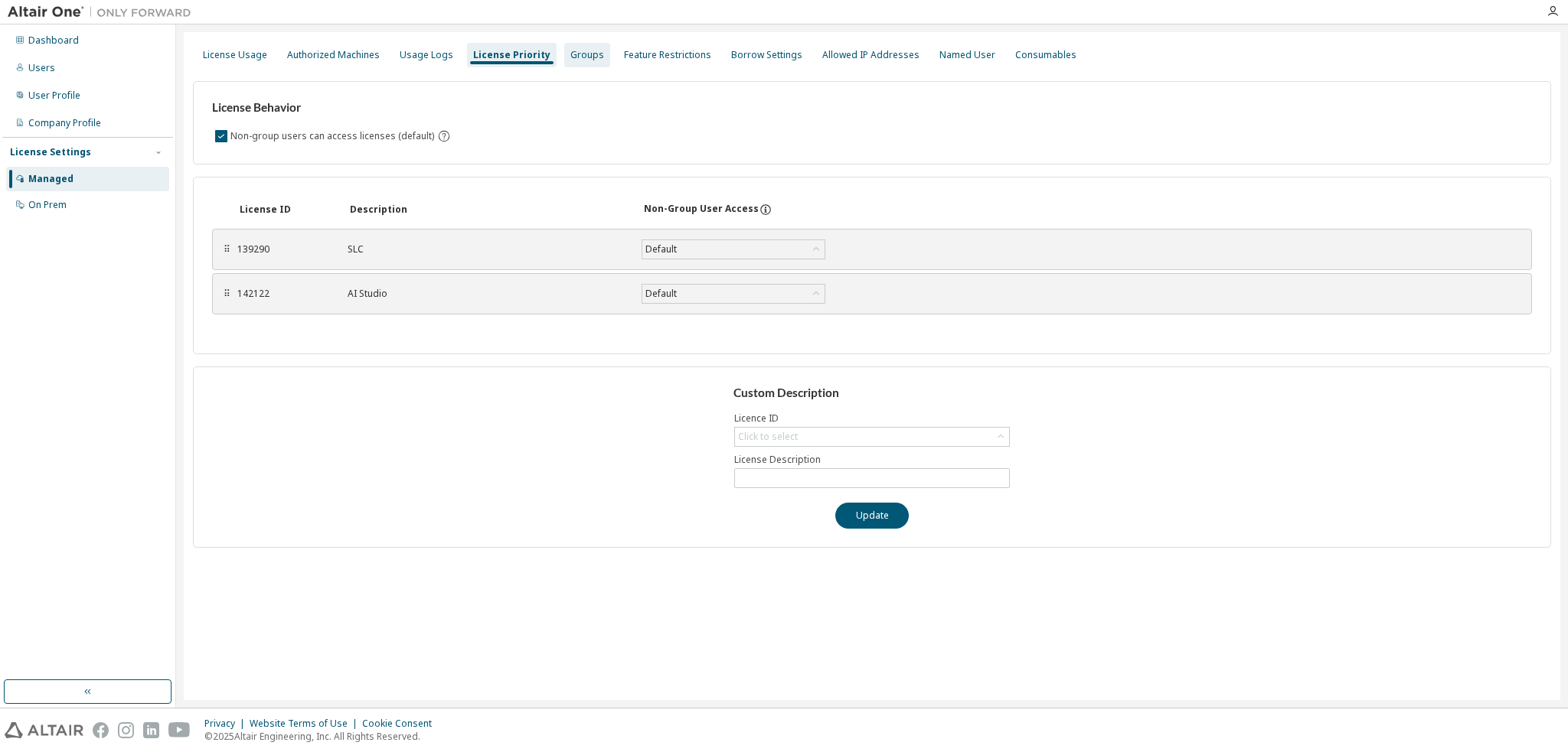
click at [570, 57] on div "Groups" at bounding box center [586, 54] width 33 height 12
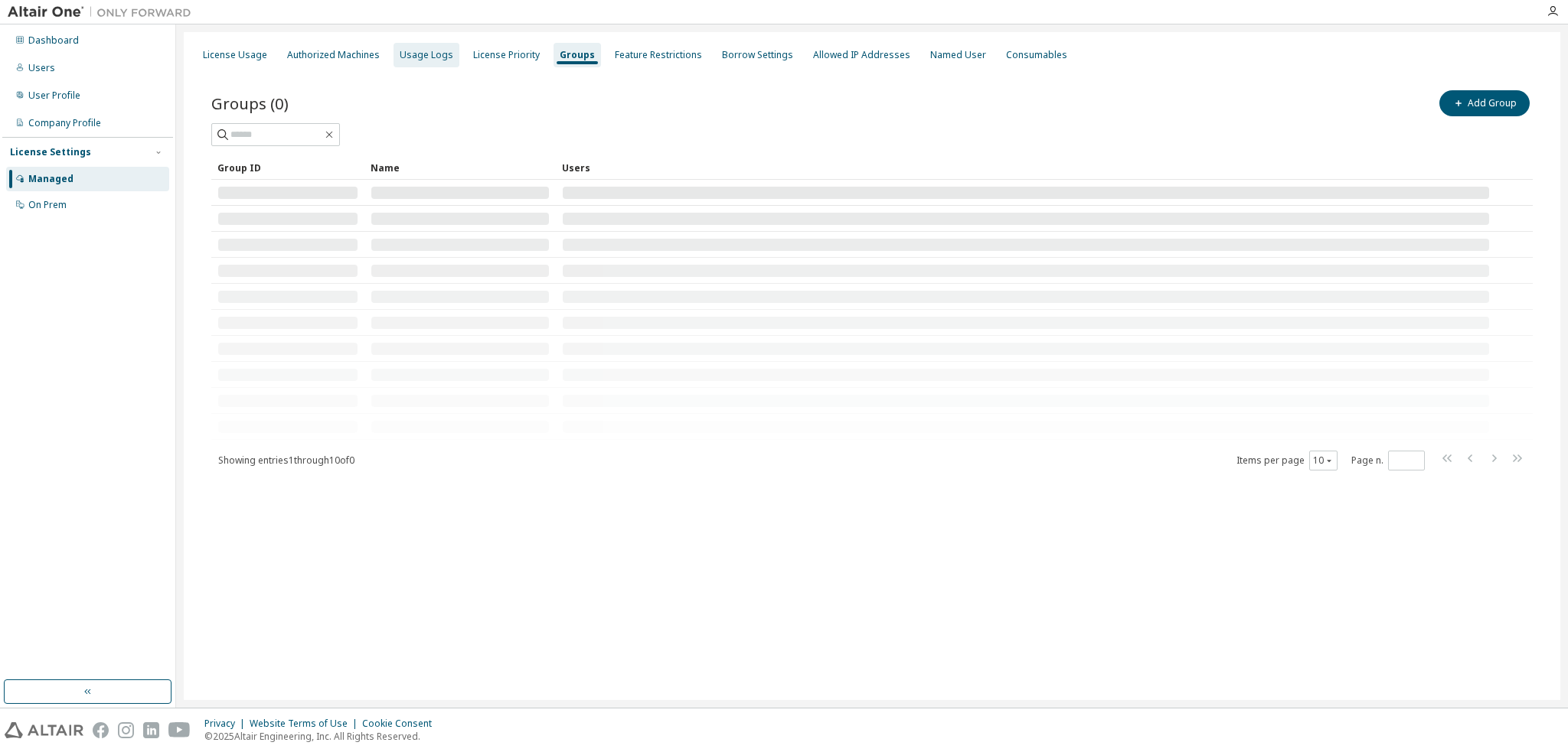
click at [425, 54] on div "Usage Logs" at bounding box center [427, 54] width 53 height 12
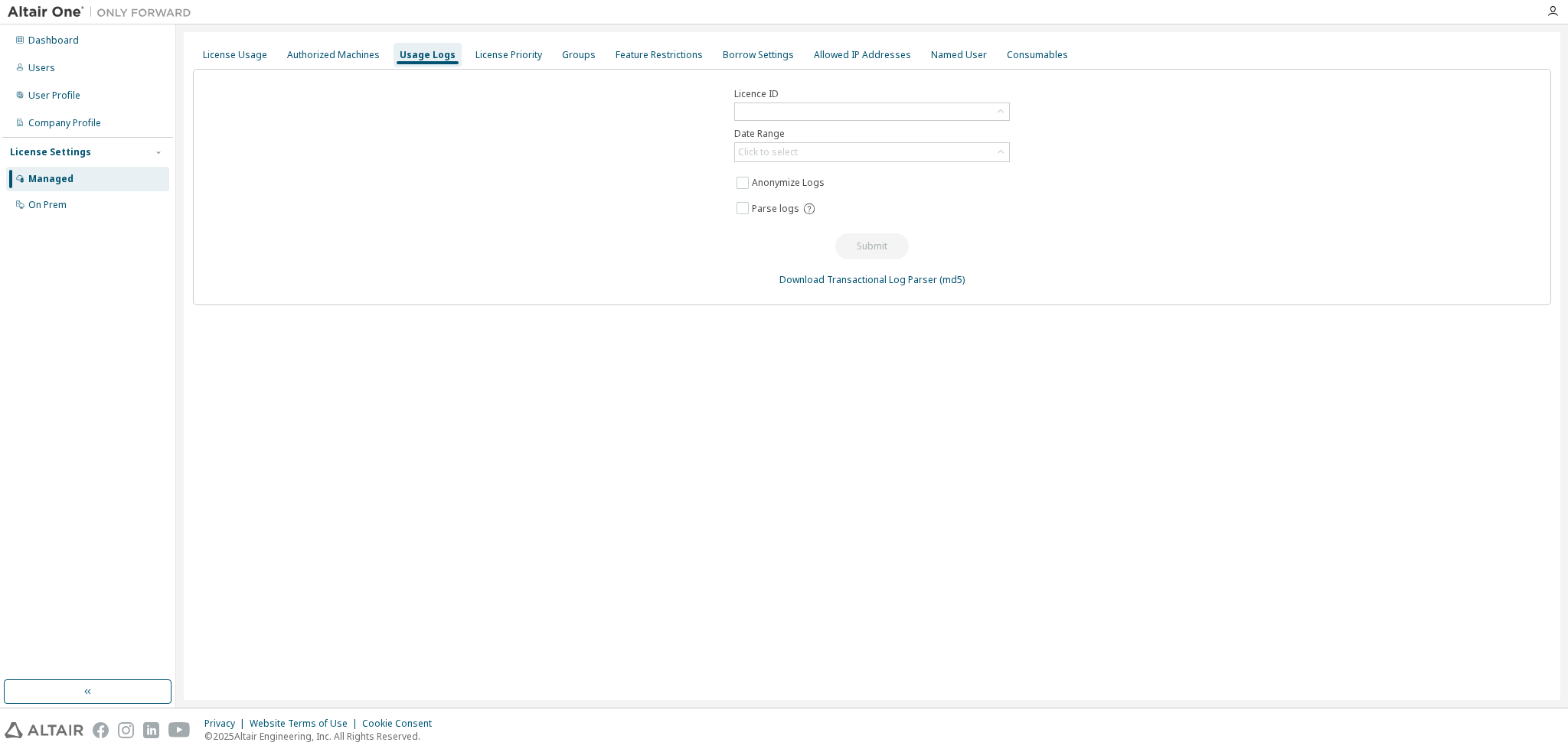
click at [510, 69] on div "Licence ID Date Range Click to select Anonymize Logs Parse logs Submit Download…" at bounding box center [872, 187] width 1358 height 236
click at [512, 61] on div "License Priority" at bounding box center [508, 54] width 67 height 12
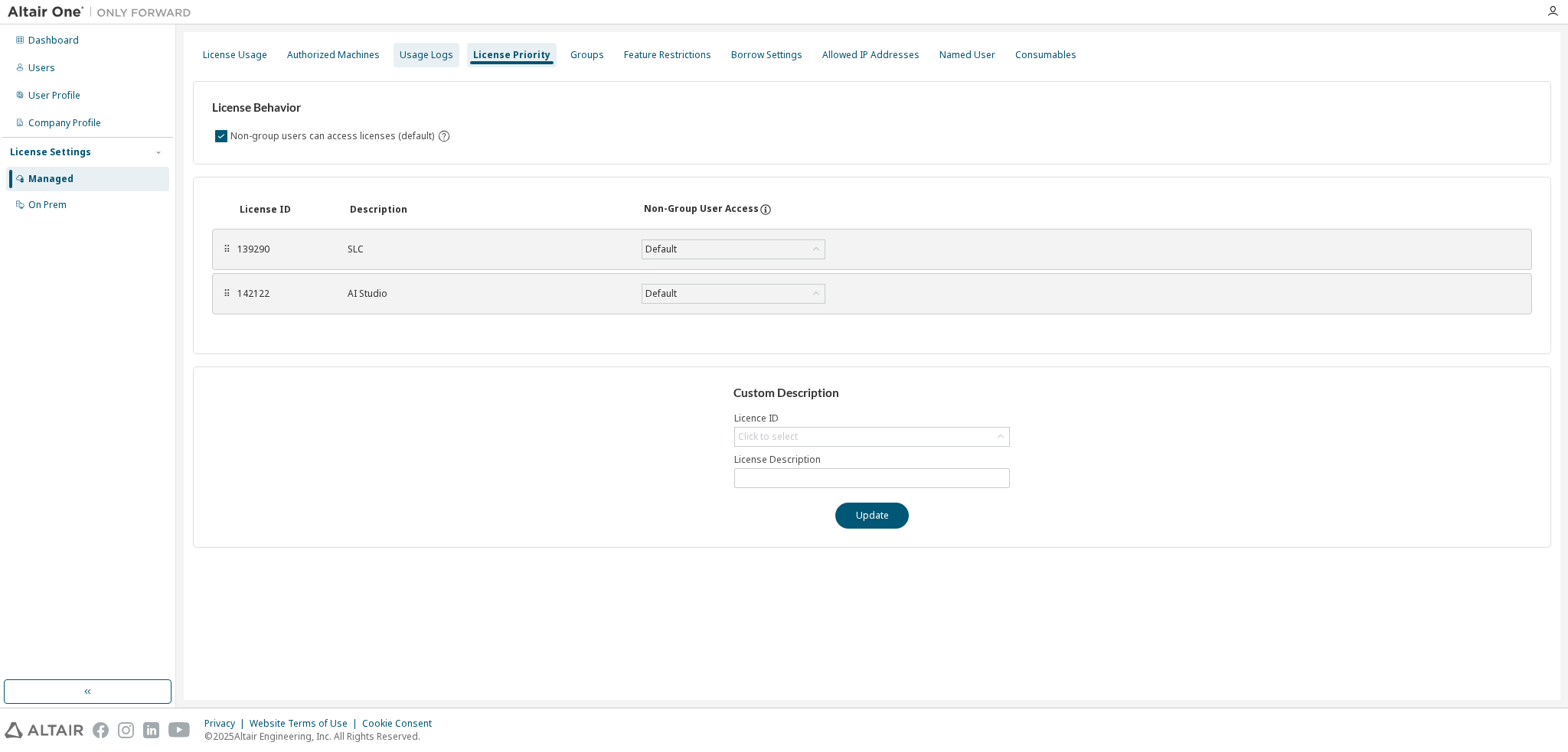
click at [393, 52] on div "Usage Logs" at bounding box center [426, 55] width 66 height 25
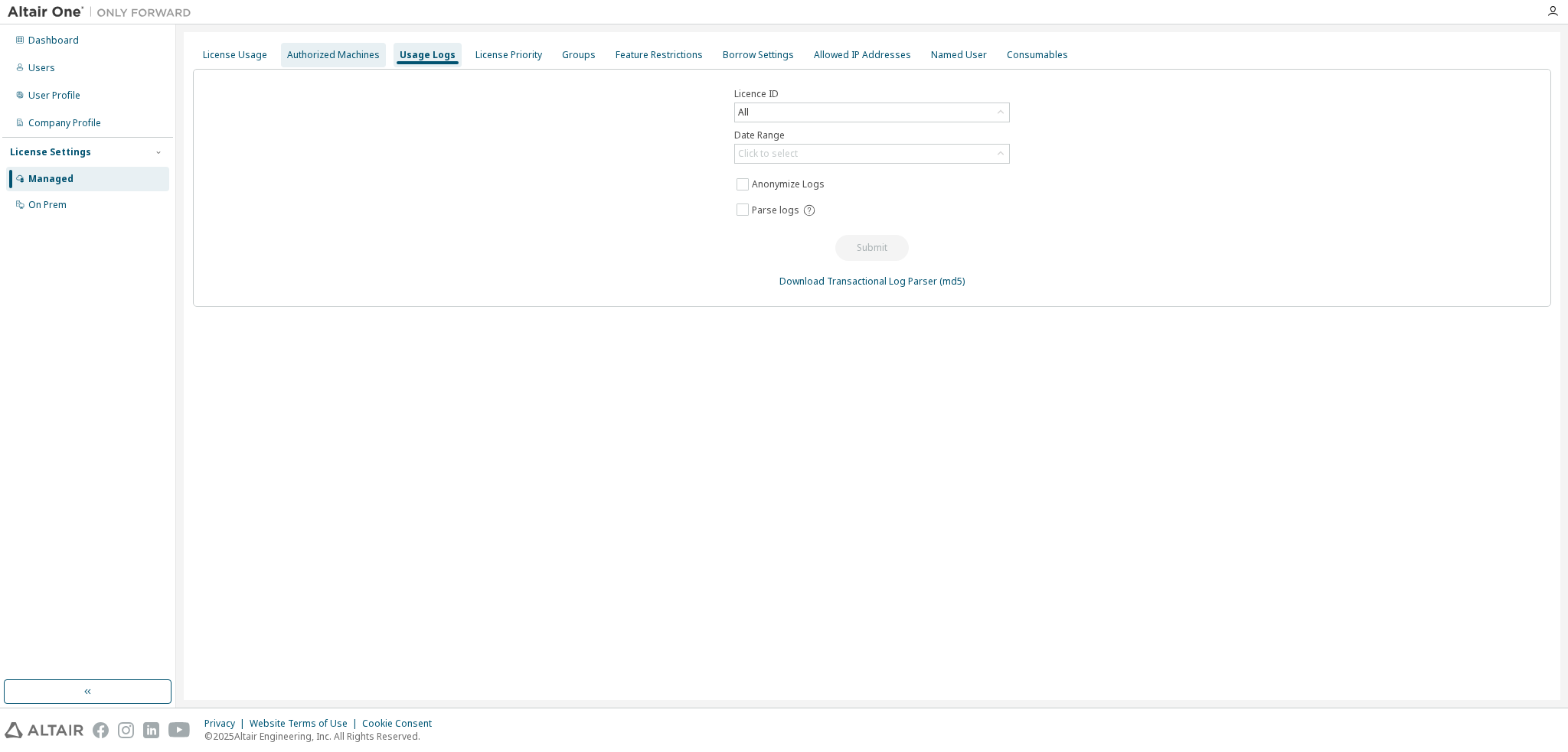
click at [357, 60] on div "Authorized Machines" at bounding box center [332, 54] width 92 height 12
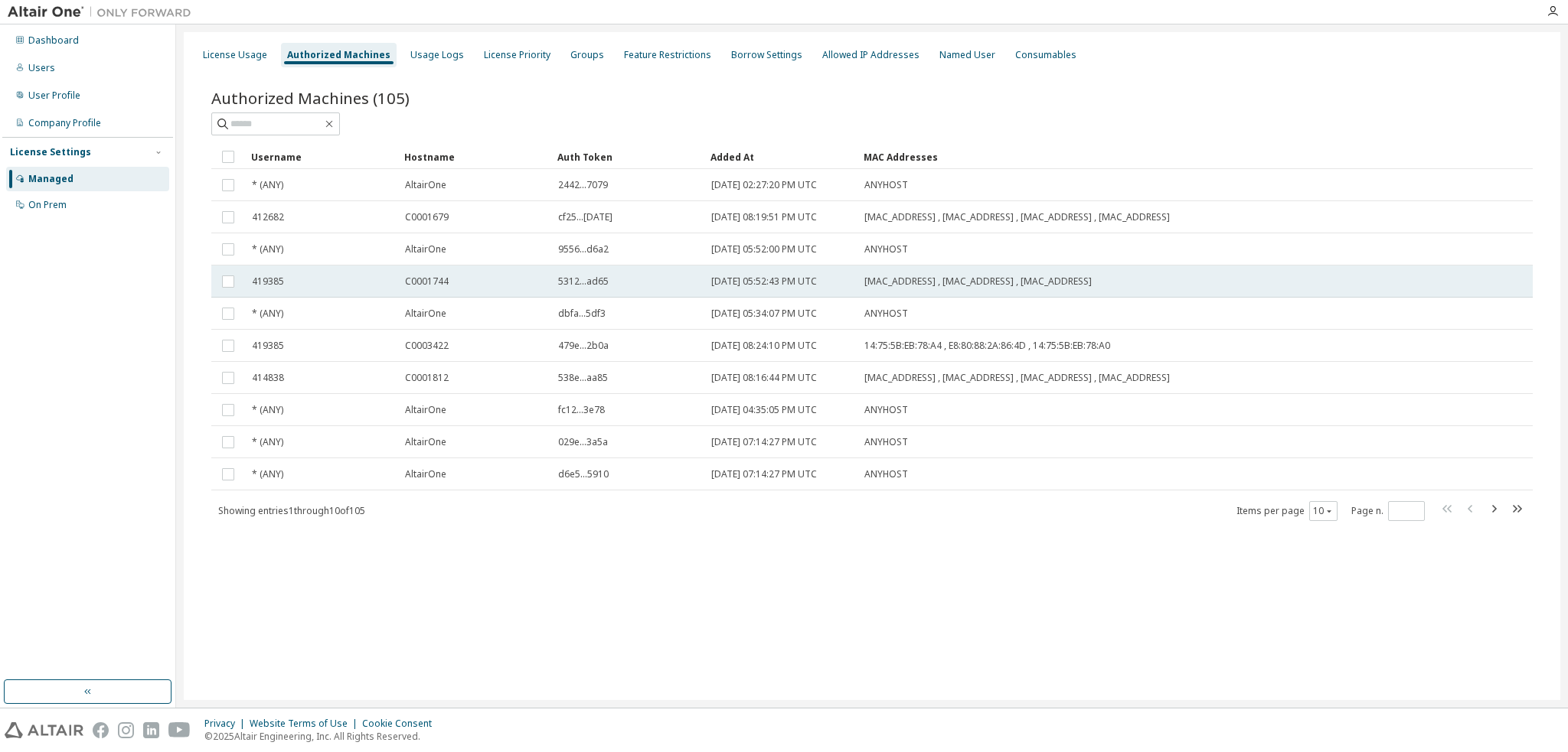
drag, startPoint x: 1122, startPoint y: 278, endPoint x: 252, endPoint y: 290, distance: 870.1
click at [252, 290] on tr "419385 C0001744 5312...ad65 2023-05-09 05:52:43 PM UTC 50:EB:71:46:C3:2C , 98:F…" at bounding box center [872, 282] width 1321 height 32
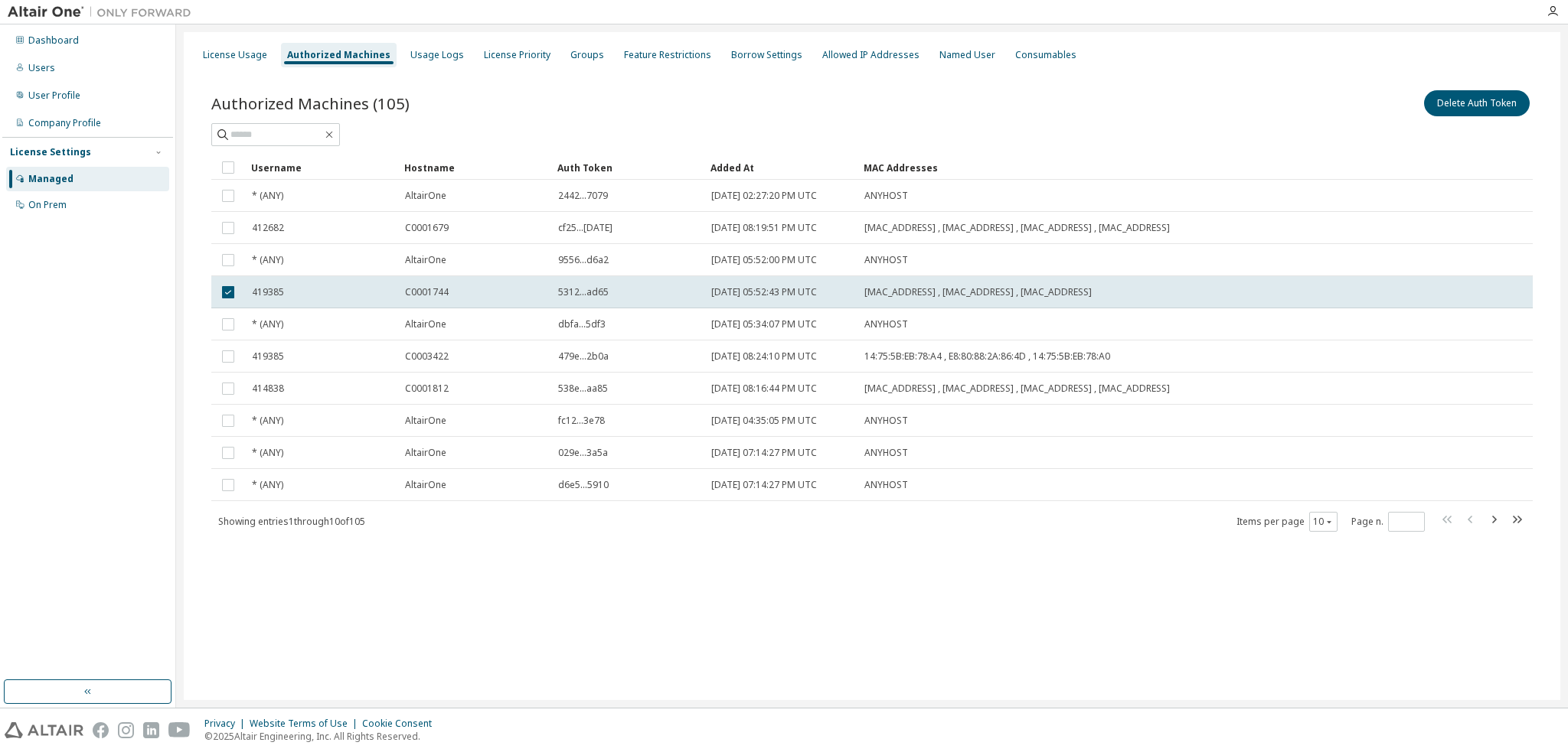
click at [724, 661] on div "License Usage Authorized Machines Usage Logs License Priority Groups Feature Re…" at bounding box center [872, 366] width 1377 height 668
click at [414, 280] on td "C0001744" at bounding box center [474, 292] width 153 height 32
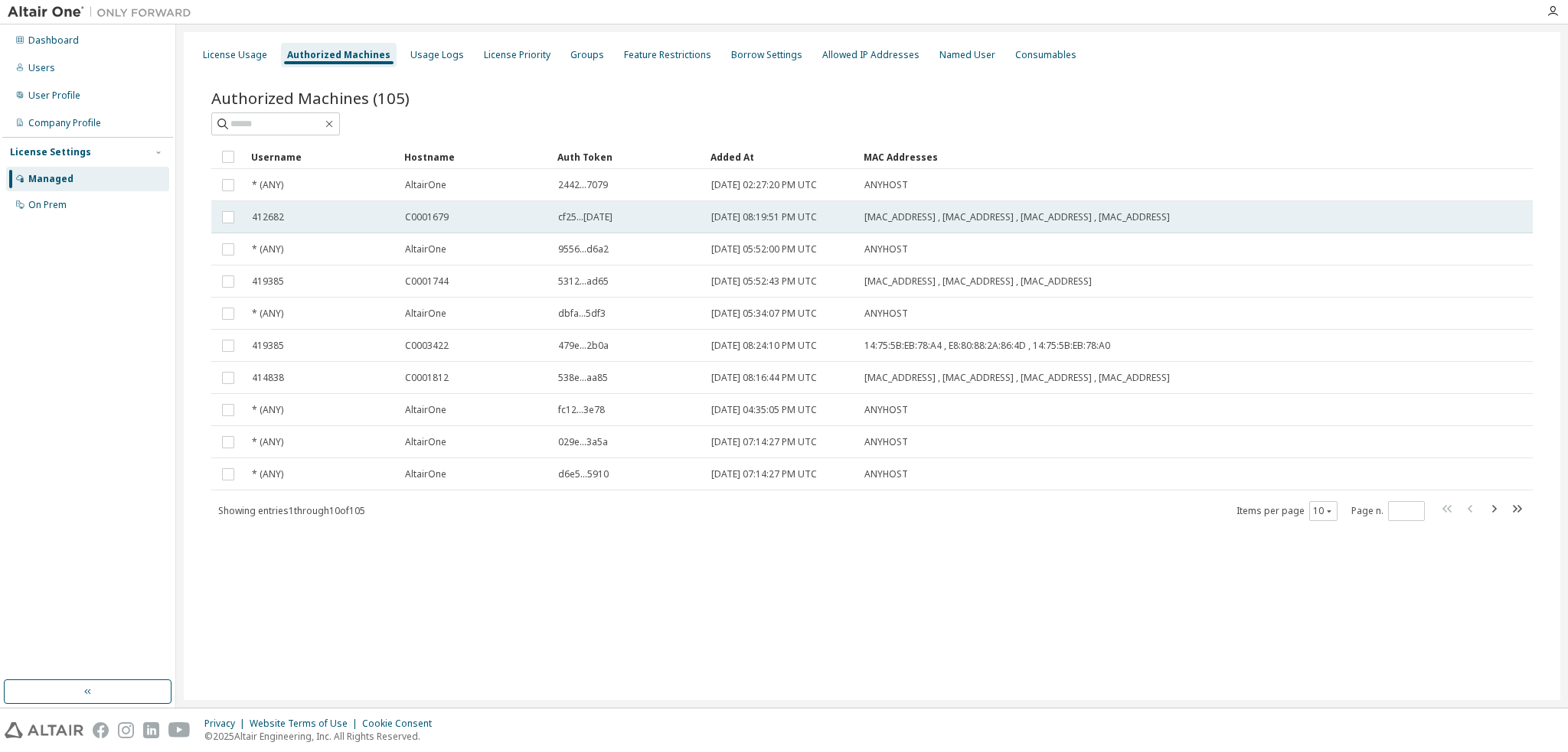
drag, startPoint x: 865, startPoint y: 218, endPoint x: 1210, endPoint y: 215, distance: 345.0
click at [1210, 215] on div "98:3B:8F:11:3A:91 , 02:50:41:00:00:01 , E8:6A:64:5D:1B:E2 , 98:3B:8F:11:3A:95" at bounding box center [1118, 217] width 506 height 12
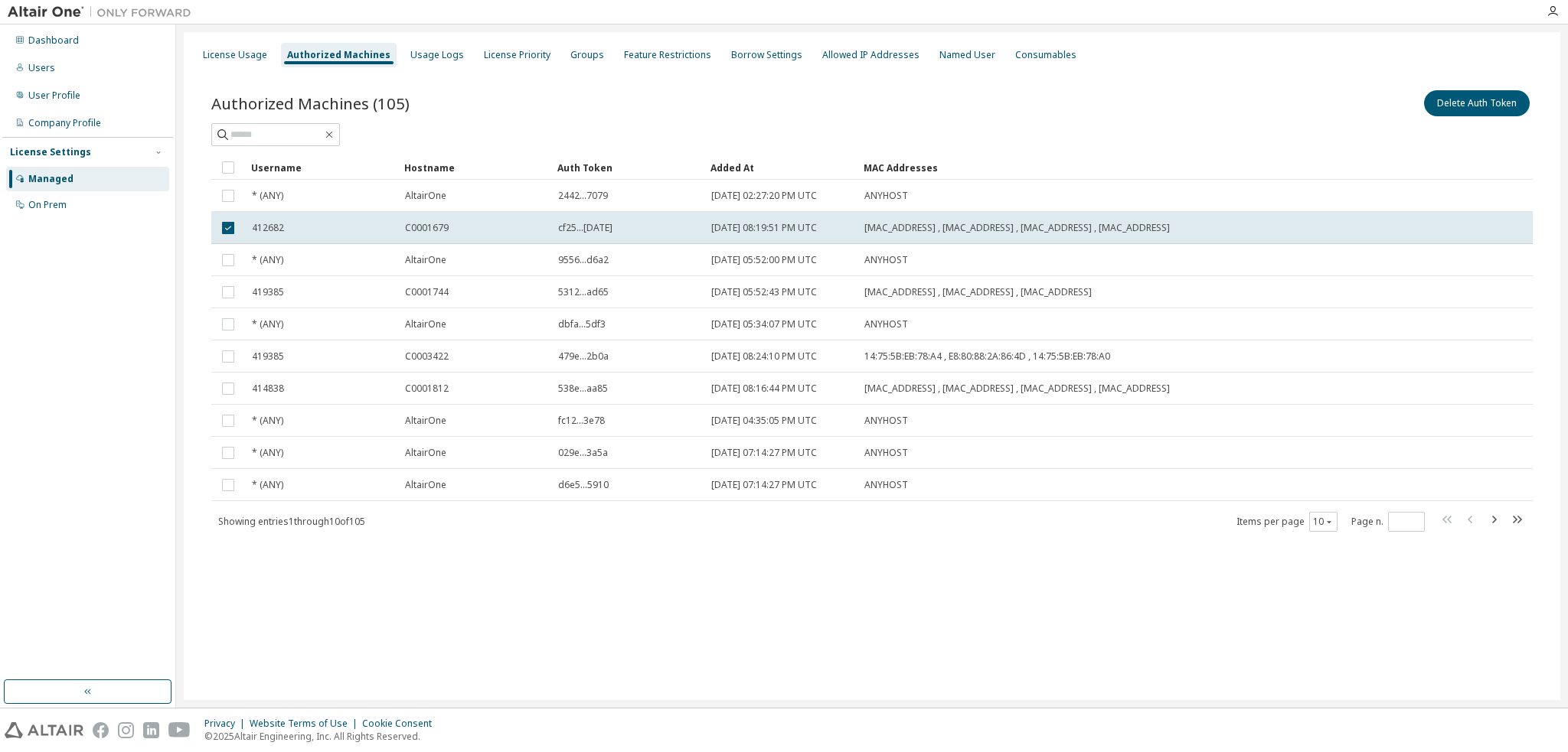
click at [775, 623] on div "License Usage Authorized Machines Usage Logs License Priority Groups Feature Re…" at bounding box center [872, 366] width 1377 height 668
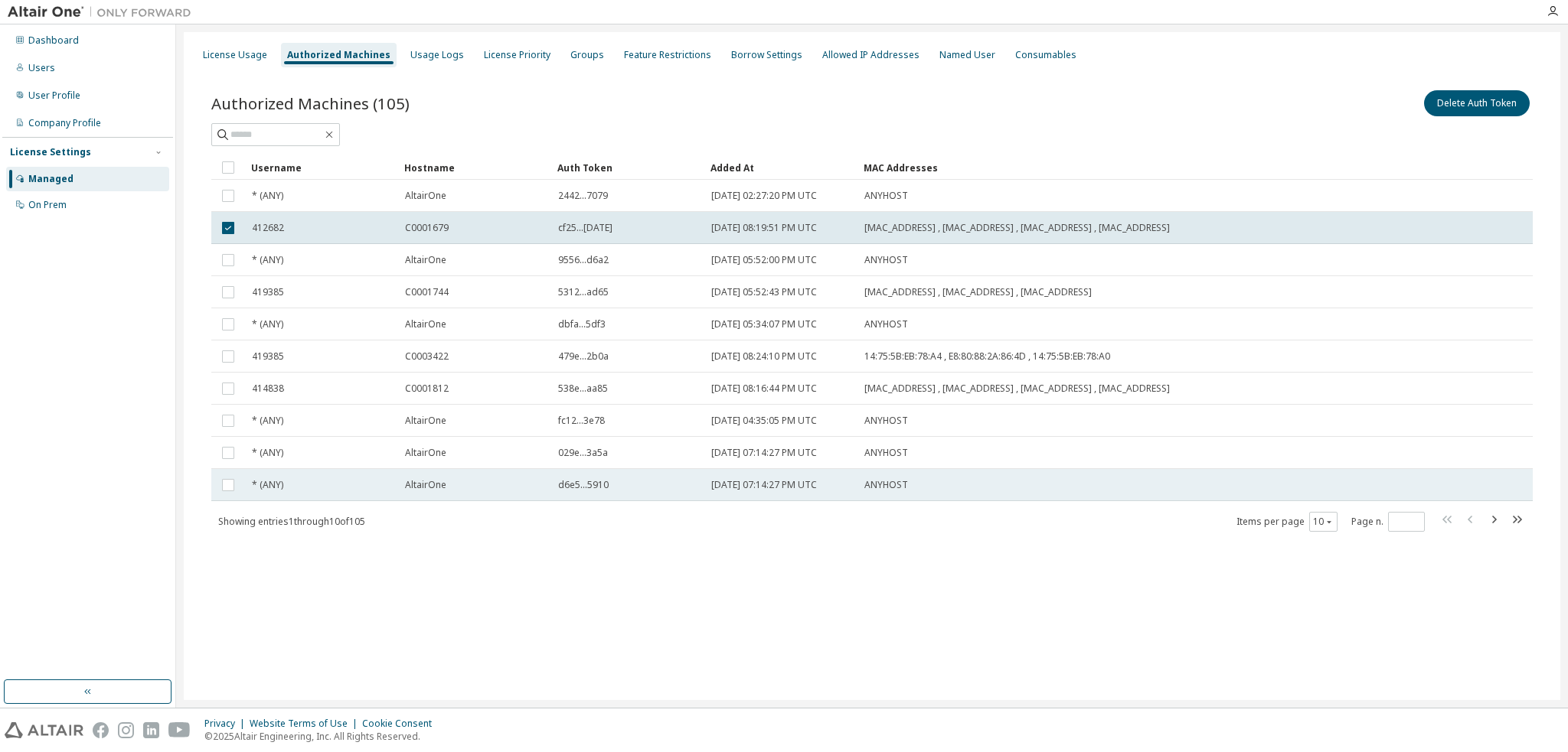
click at [585, 490] on td "d6e5...5910" at bounding box center [627, 485] width 153 height 32
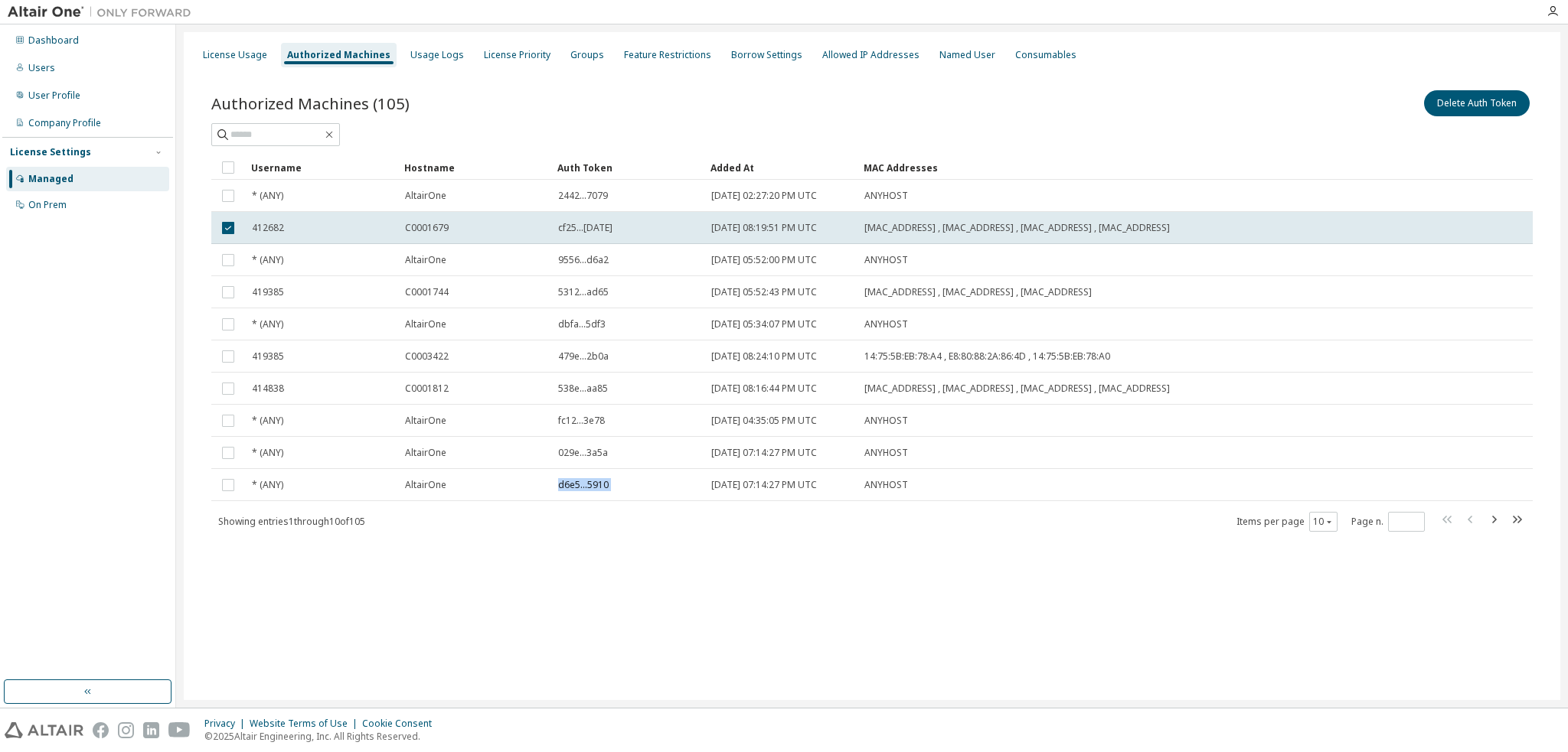
click at [585, 489] on span "d6e5...5910" at bounding box center [583, 485] width 50 height 12
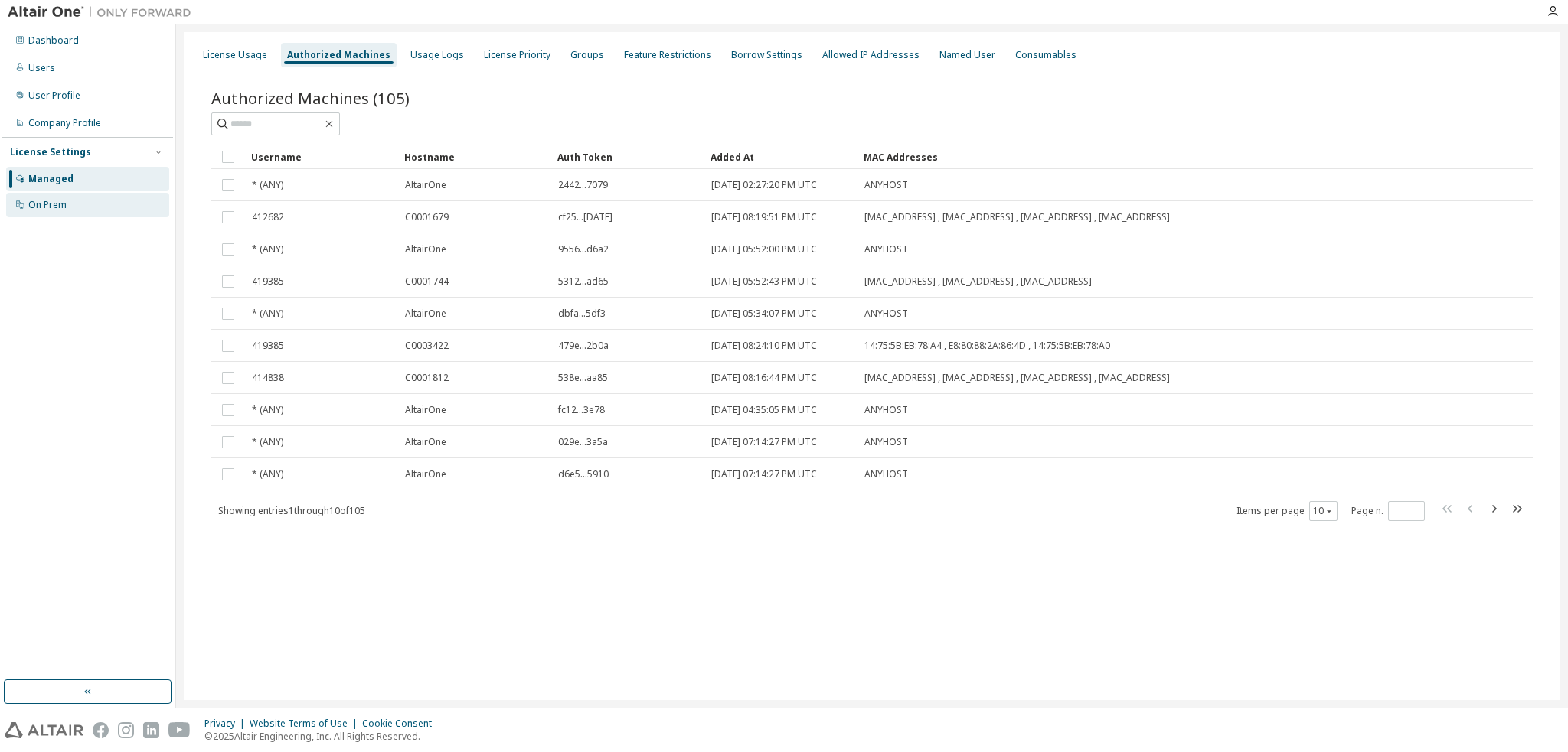
click at [71, 198] on div "On Prem" at bounding box center [87, 206] width 163 height 25
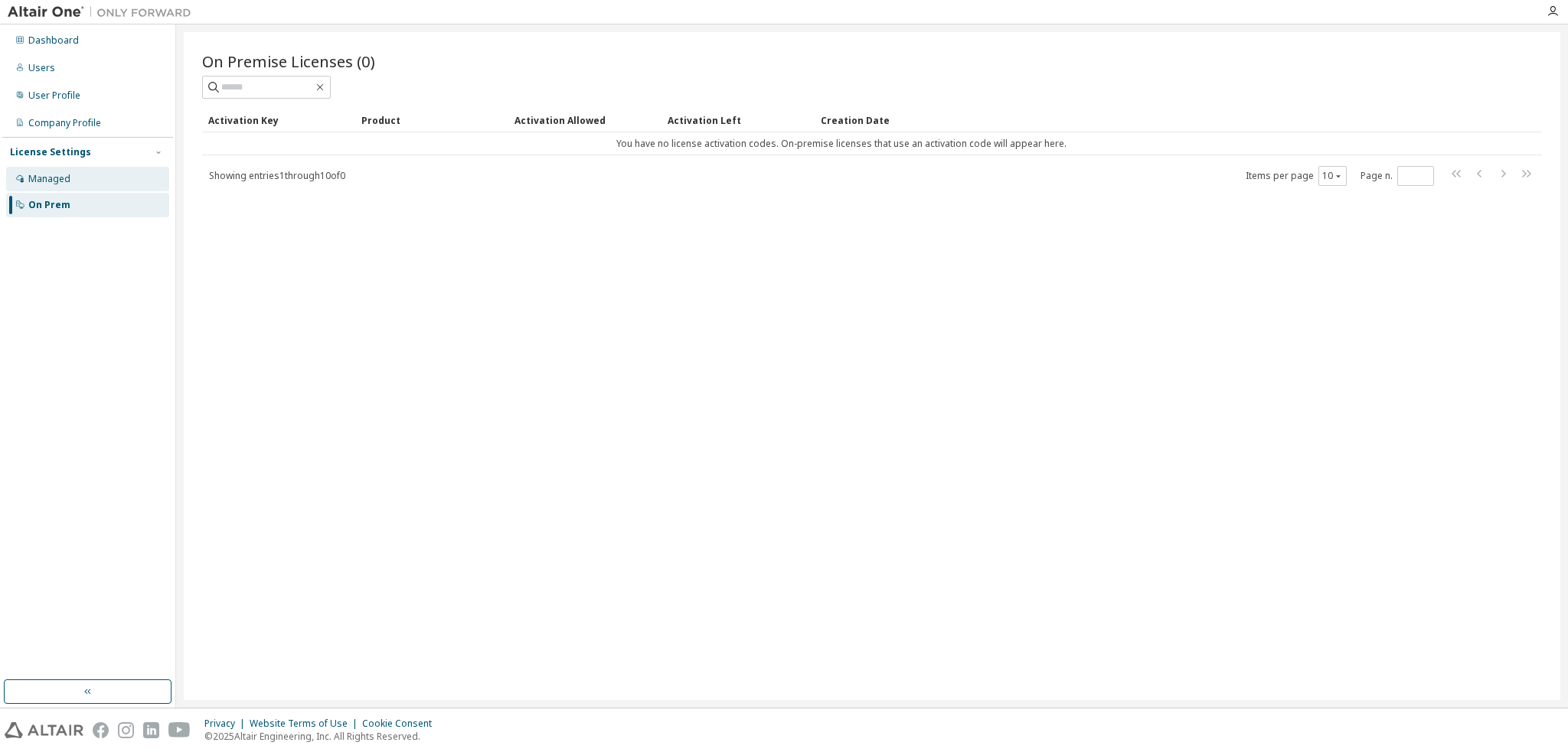
click at [101, 171] on div "Managed" at bounding box center [87, 179] width 163 height 25
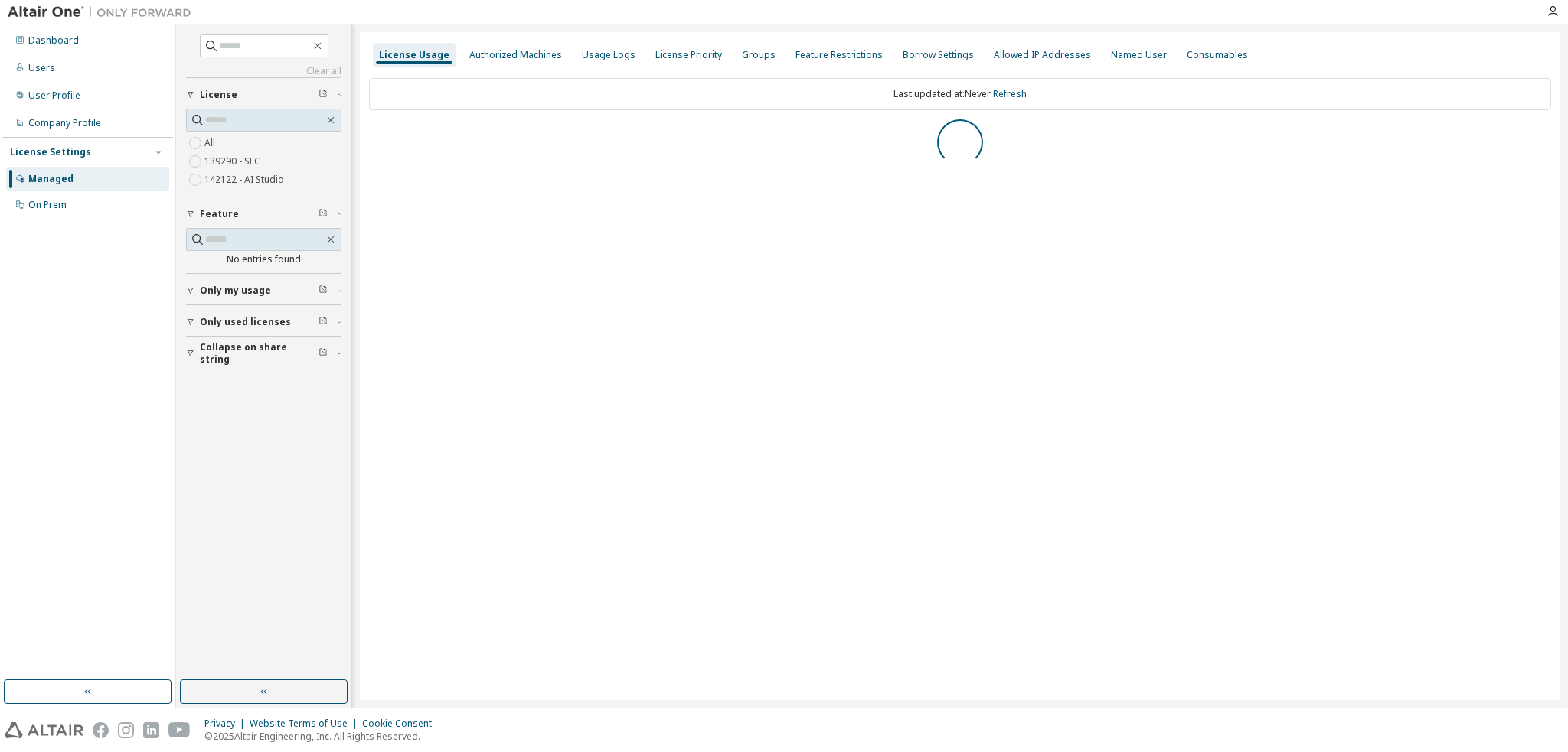
click at [219, 163] on label "139290 - SLC" at bounding box center [234, 161] width 59 height 18
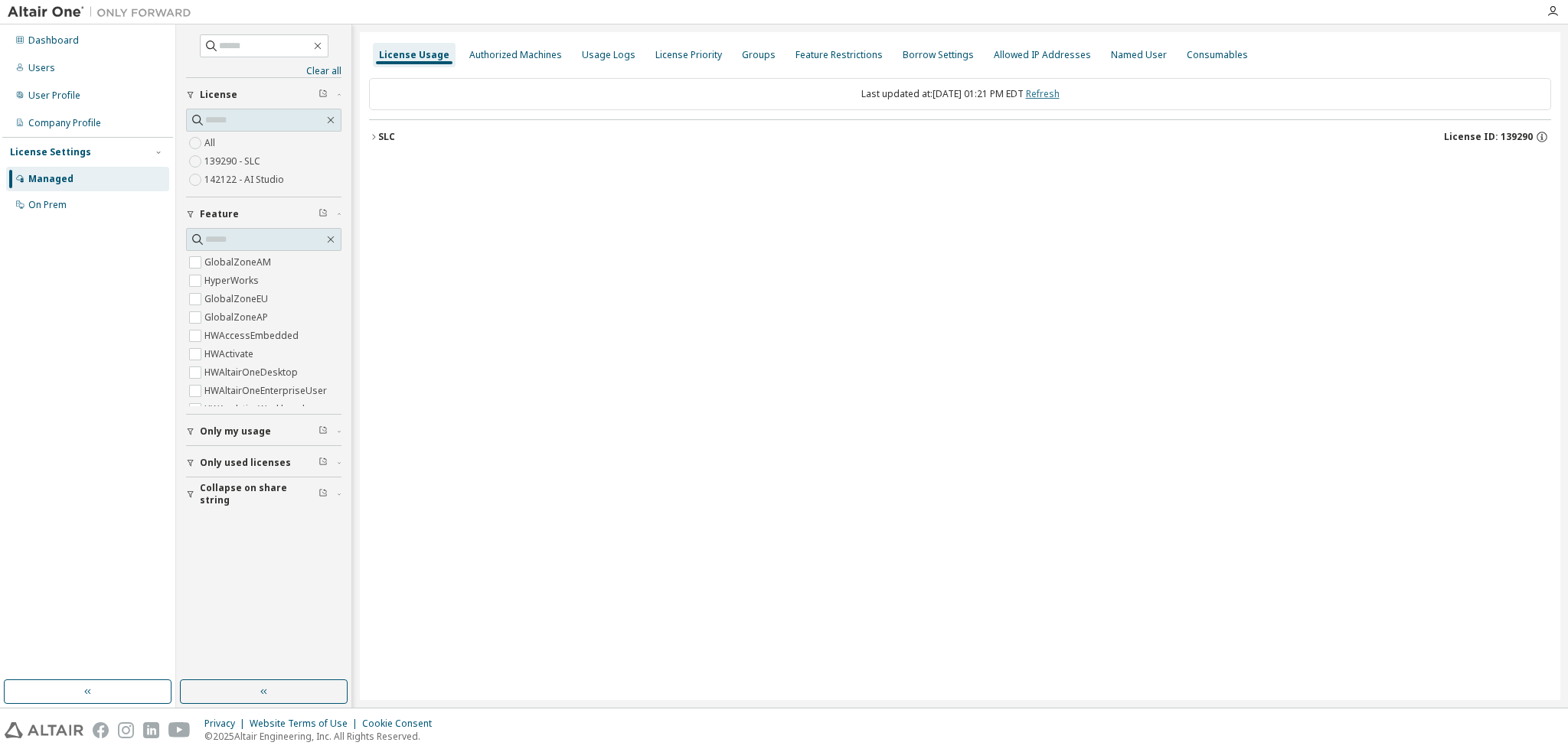
click at [1060, 98] on link "Refresh" at bounding box center [1042, 94] width 33 height 13
click at [381, 141] on div "SLC" at bounding box center [387, 136] width 17 height 12
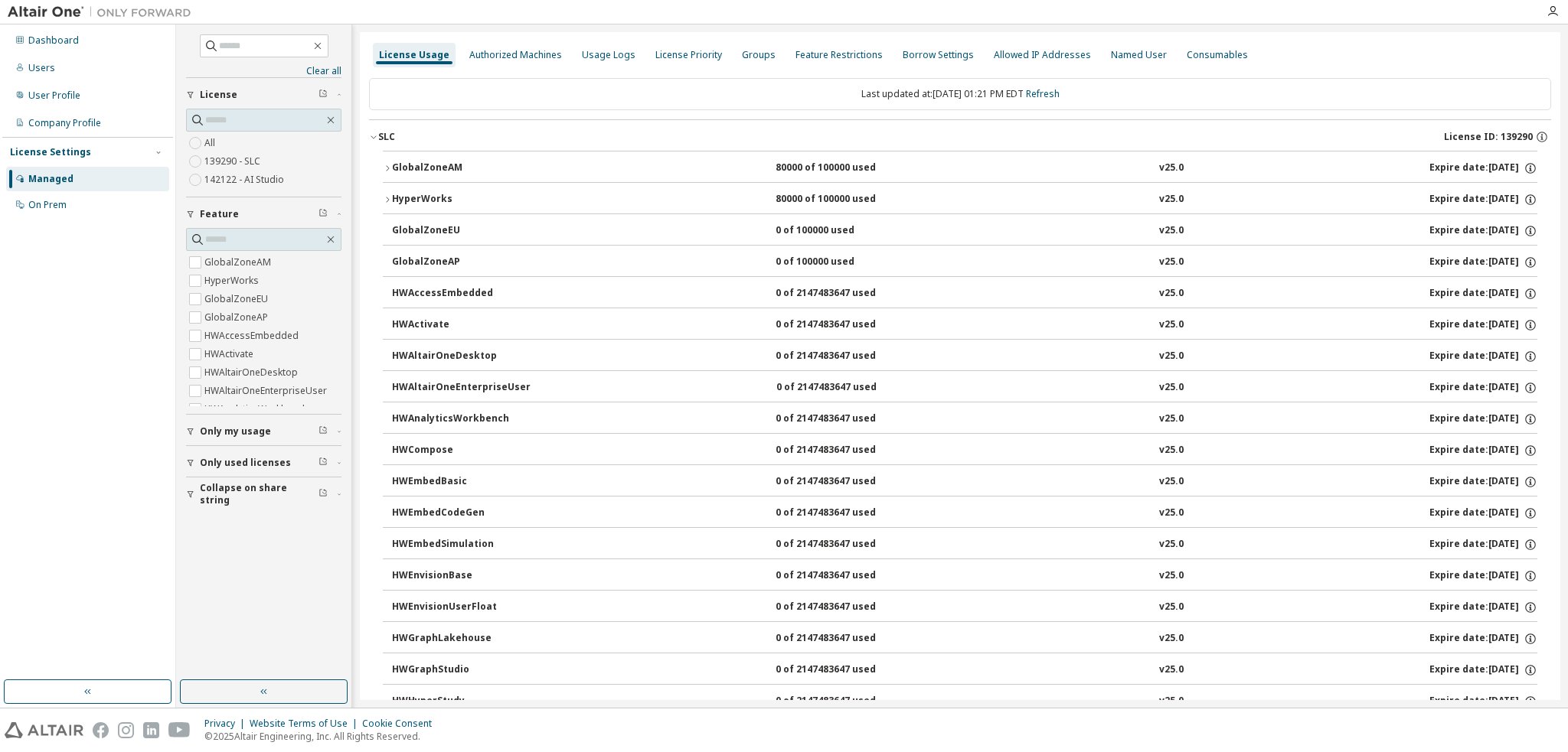
click at [388, 166] on icon "button" at bounding box center [387, 168] width 10 height 10
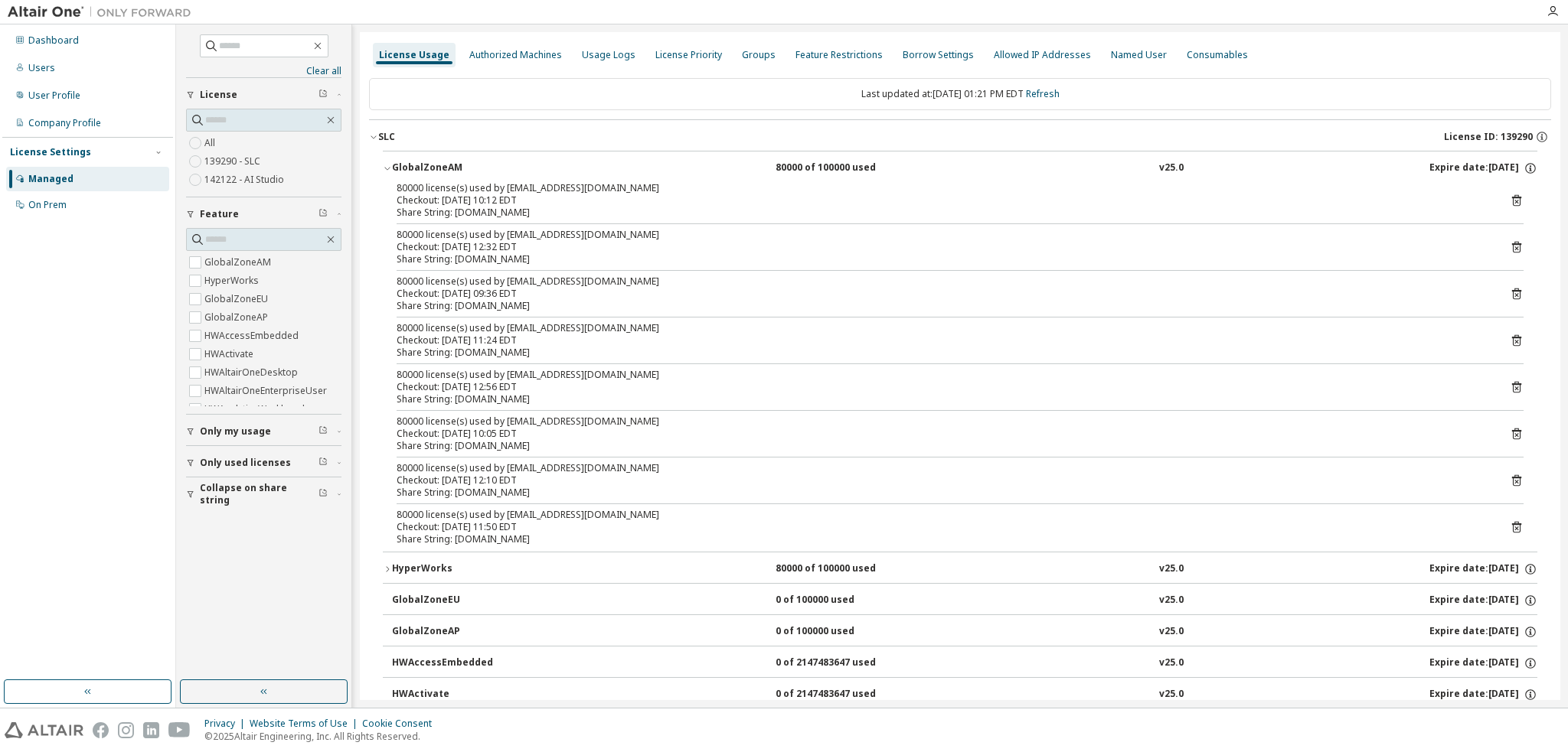
click at [552, 563] on div "HyperWorks 80000 of 100000 used v25.0 Expire date: 2026-03-02" at bounding box center [964, 569] width 1145 height 13
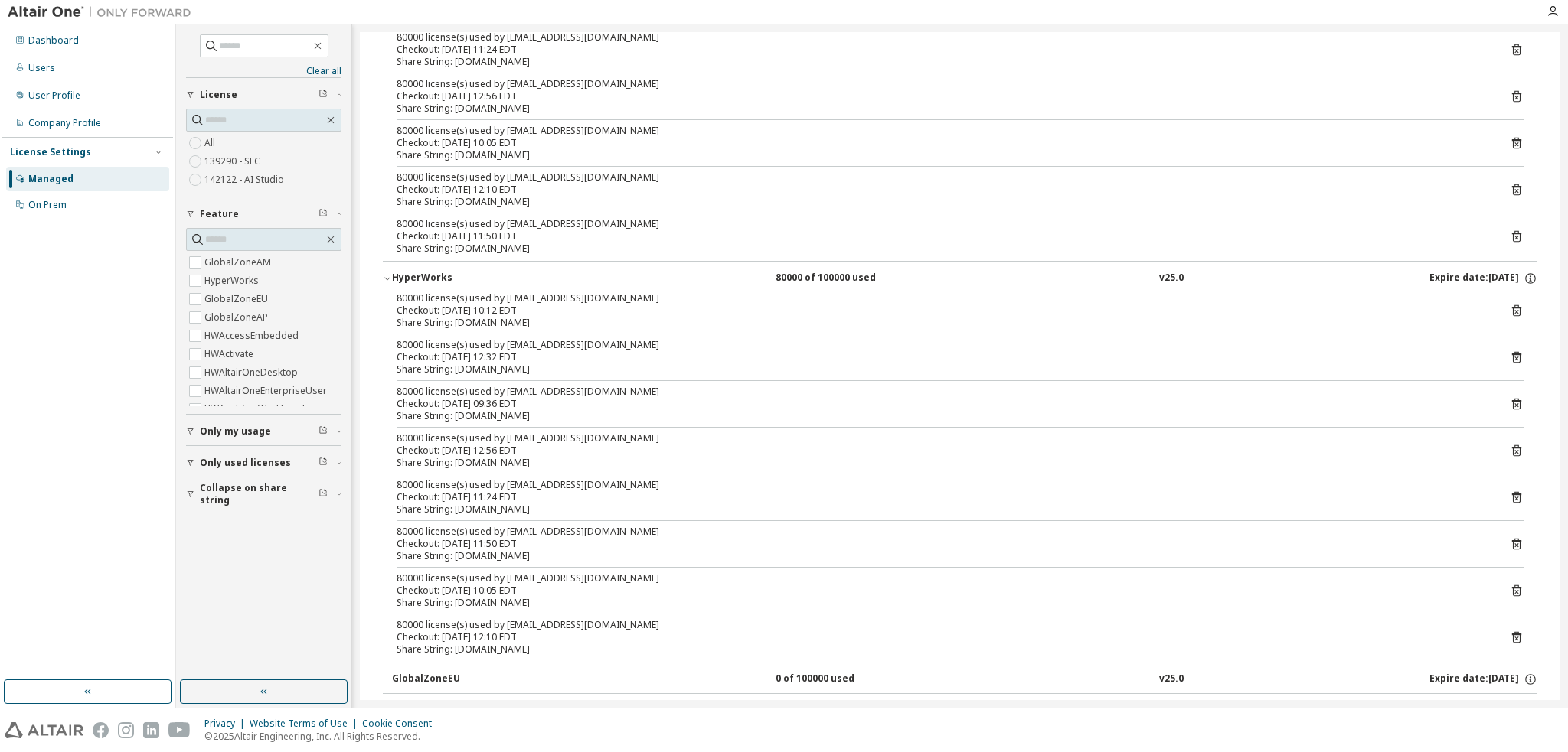
scroll to position [307, 0]
